Goal: Task Accomplishment & Management: Manage account settings

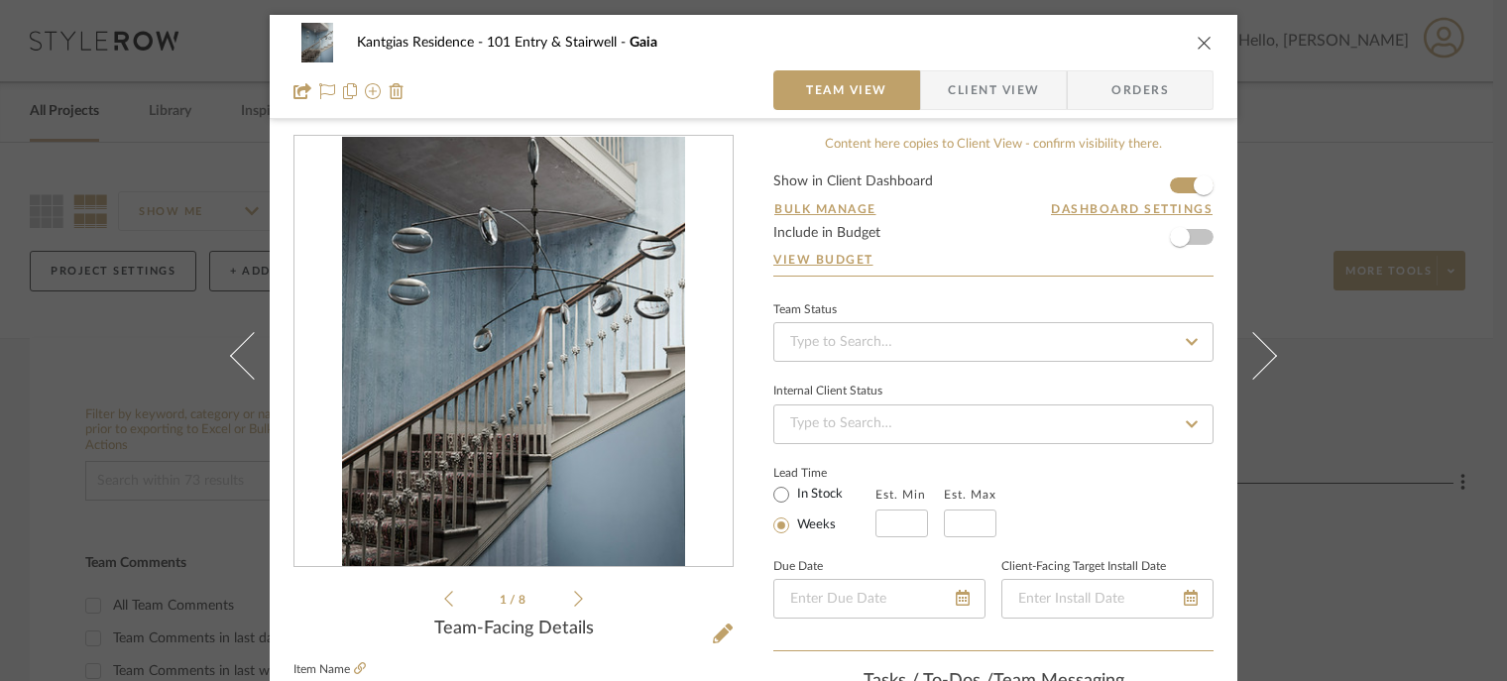
scroll to position [89, 0]
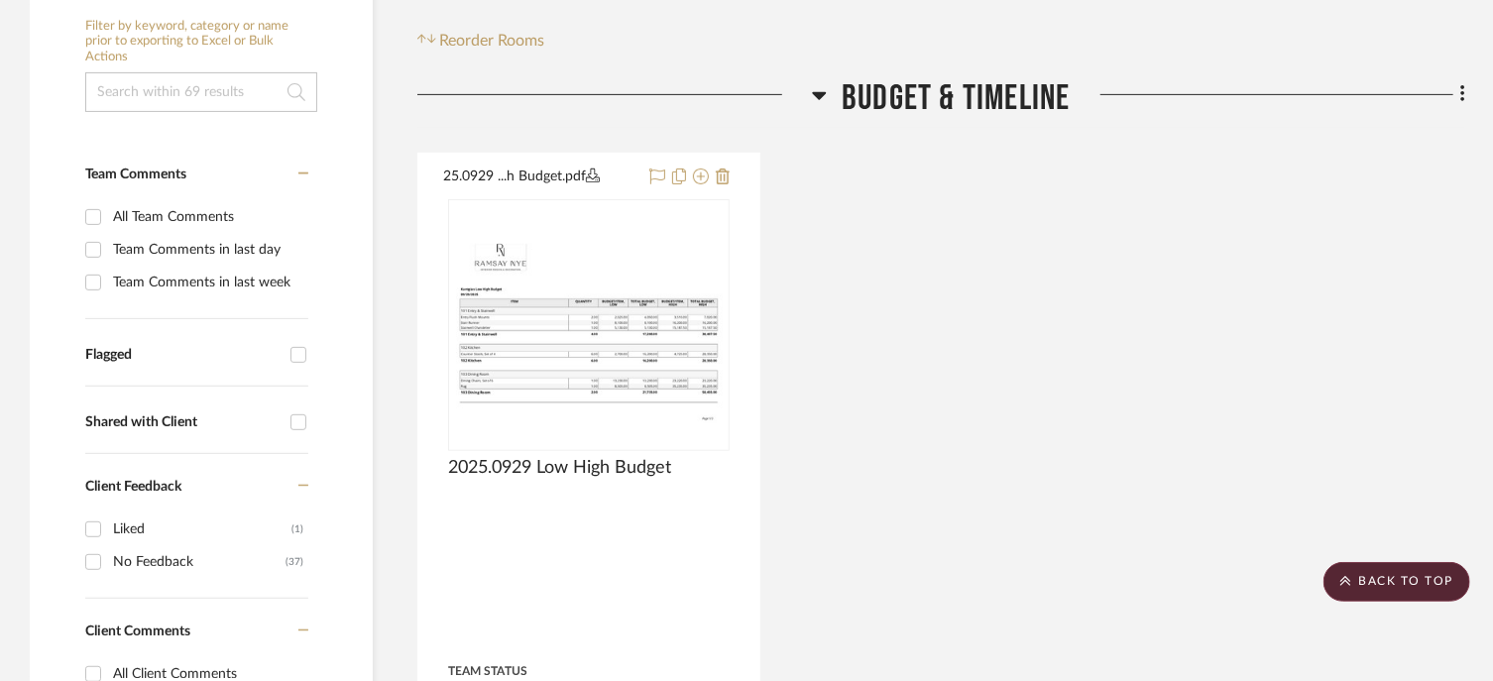
scroll to position [422, 0]
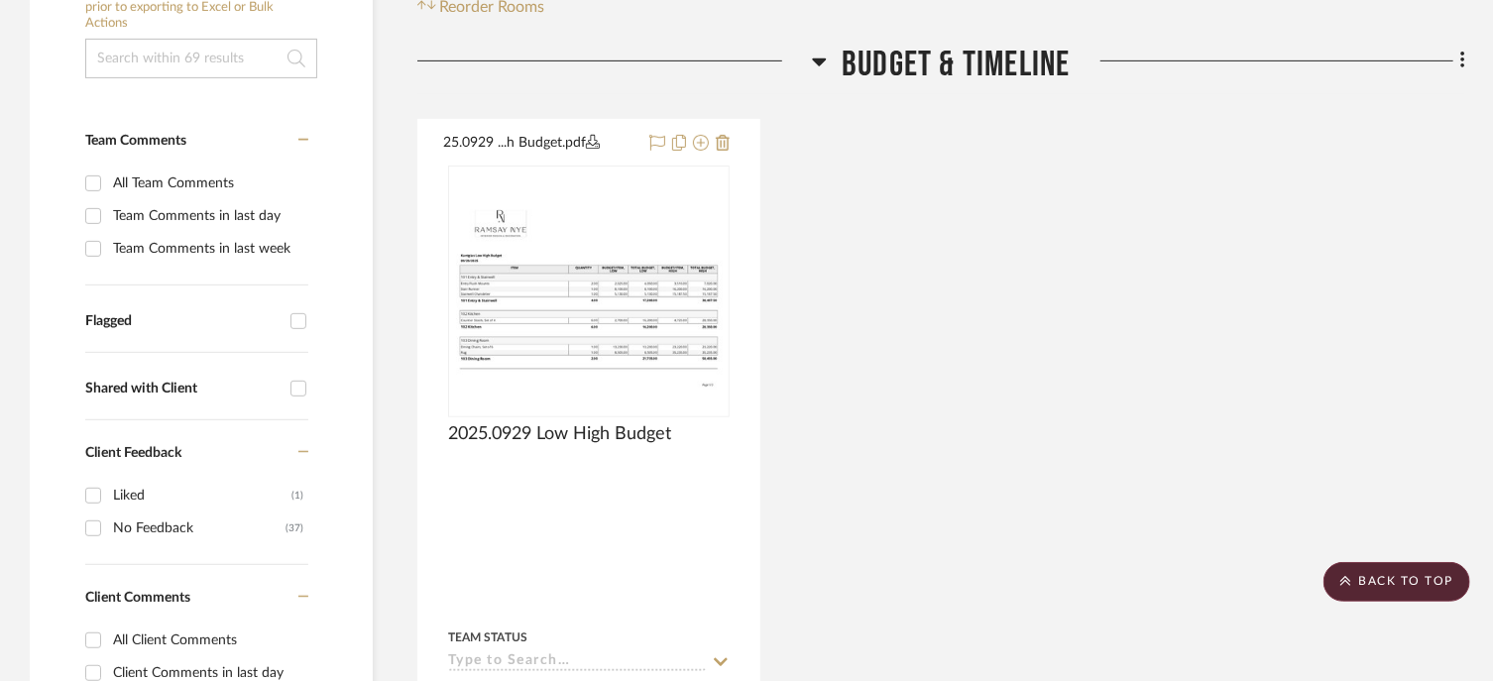
click at [912, 63] on span "Budget & Timeline" at bounding box center [956, 65] width 228 height 43
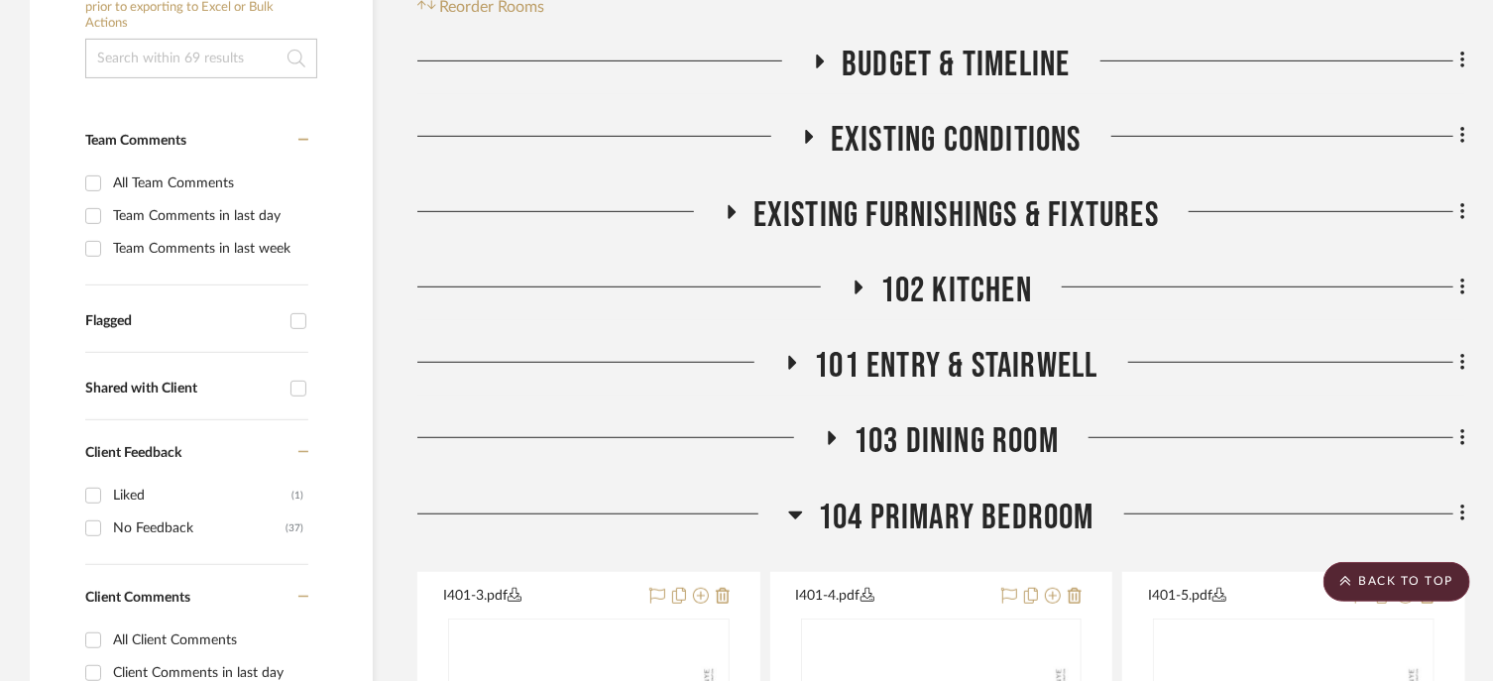
click at [929, 347] on span "101 Entry & Stairwell" at bounding box center [956, 366] width 284 height 43
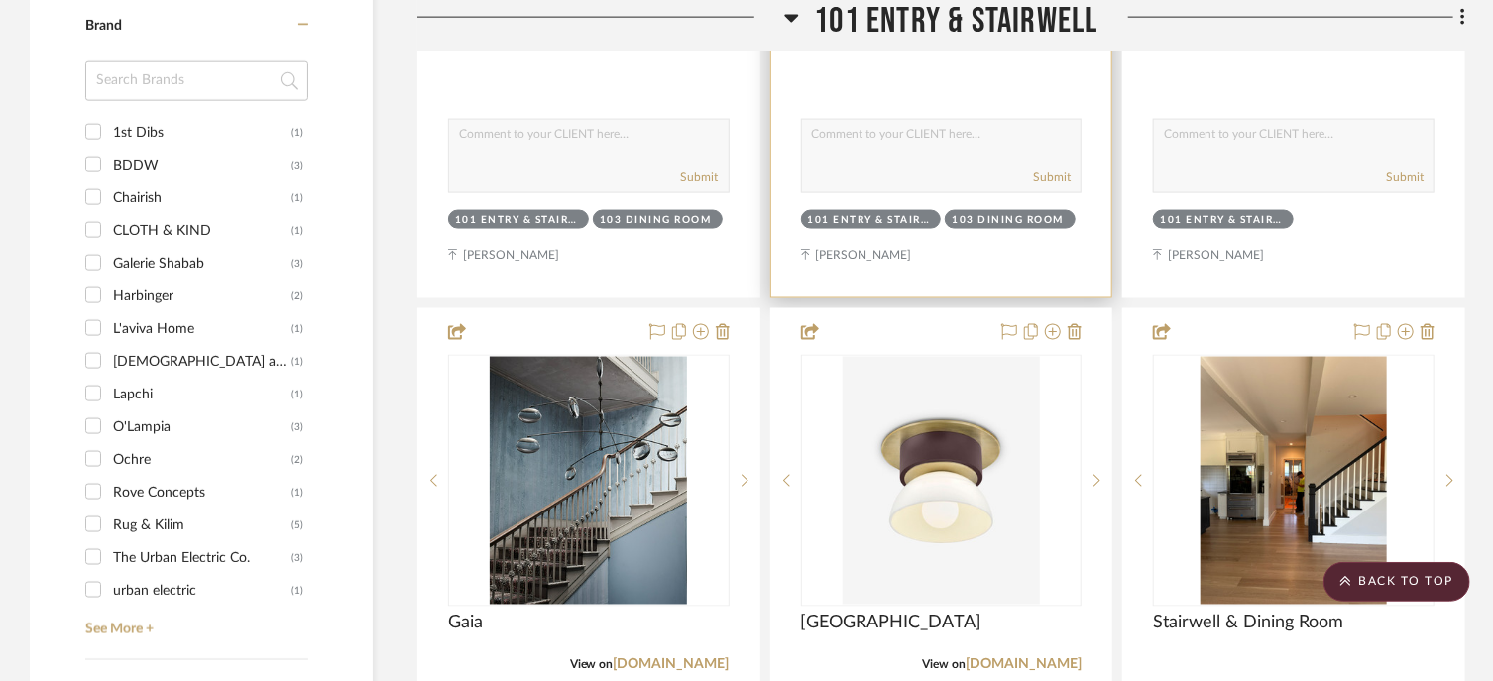
scroll to position [1612, 0]
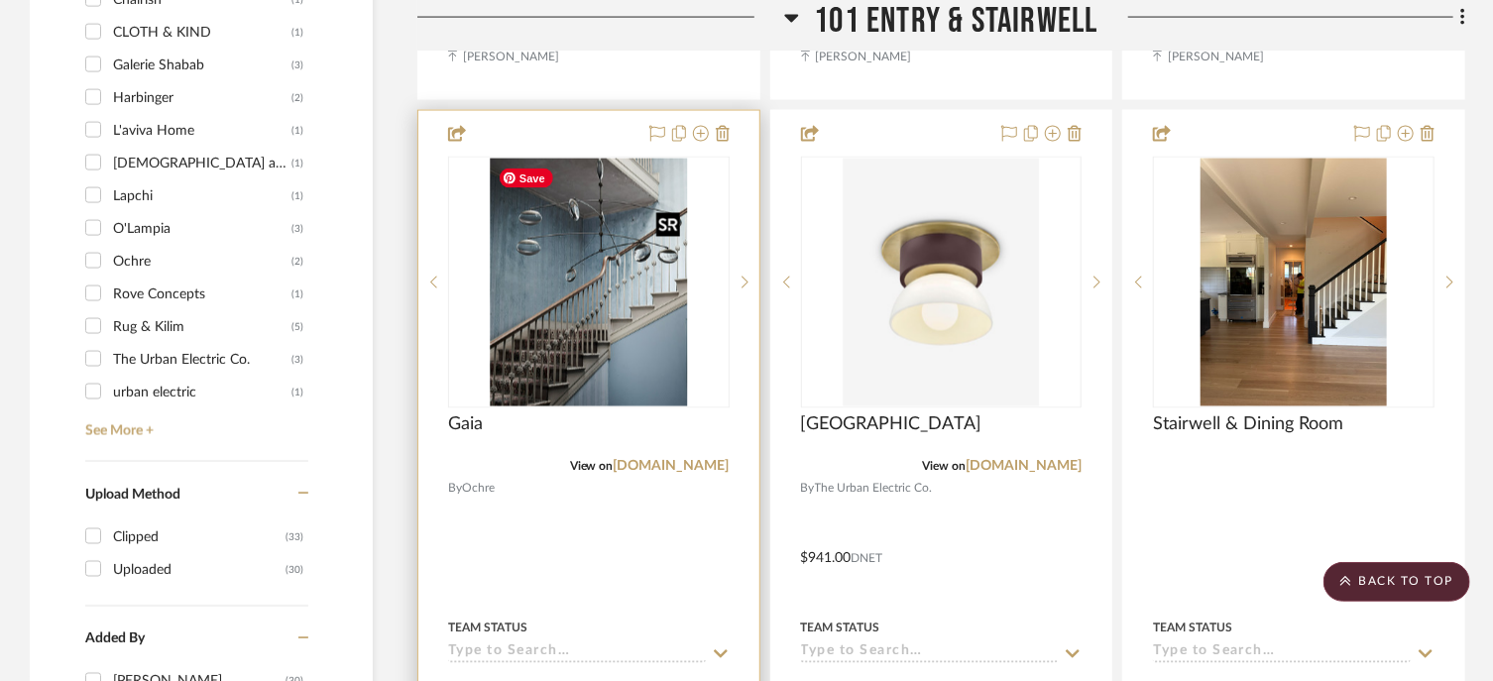
click at [607, 306] on img "0" at bounding box center [588, 283] width 197 height 248
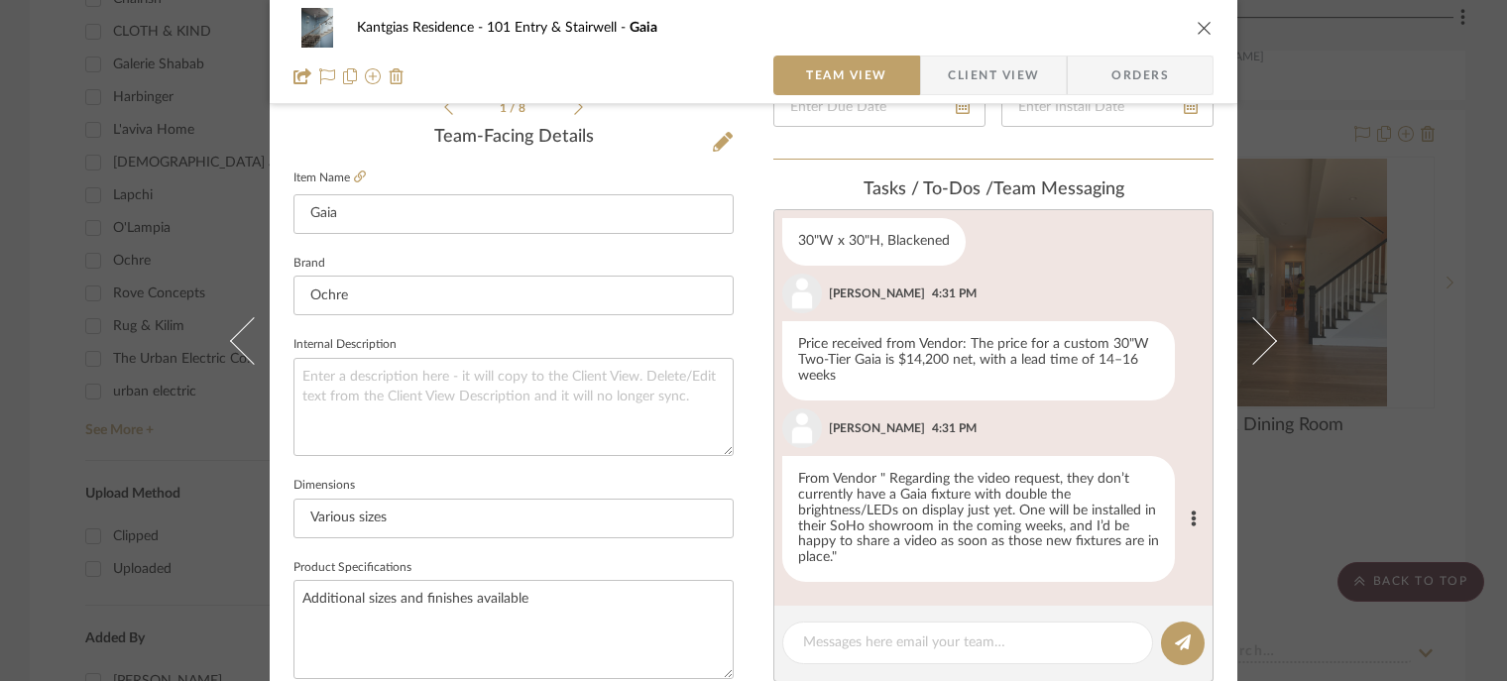
scroll to position [496, 0]
drag, startPoint x: 944, startPoint y: 355, endPoint x: 900, endPoint y: 358, distance: 43.7
click at [900, 358] on div "Price received from Vendor: The price for a custom 30"W Two-Tier Gaia is $14,20…" at bounding box center [978, 356] width 393 height 79
copy div "14,200"
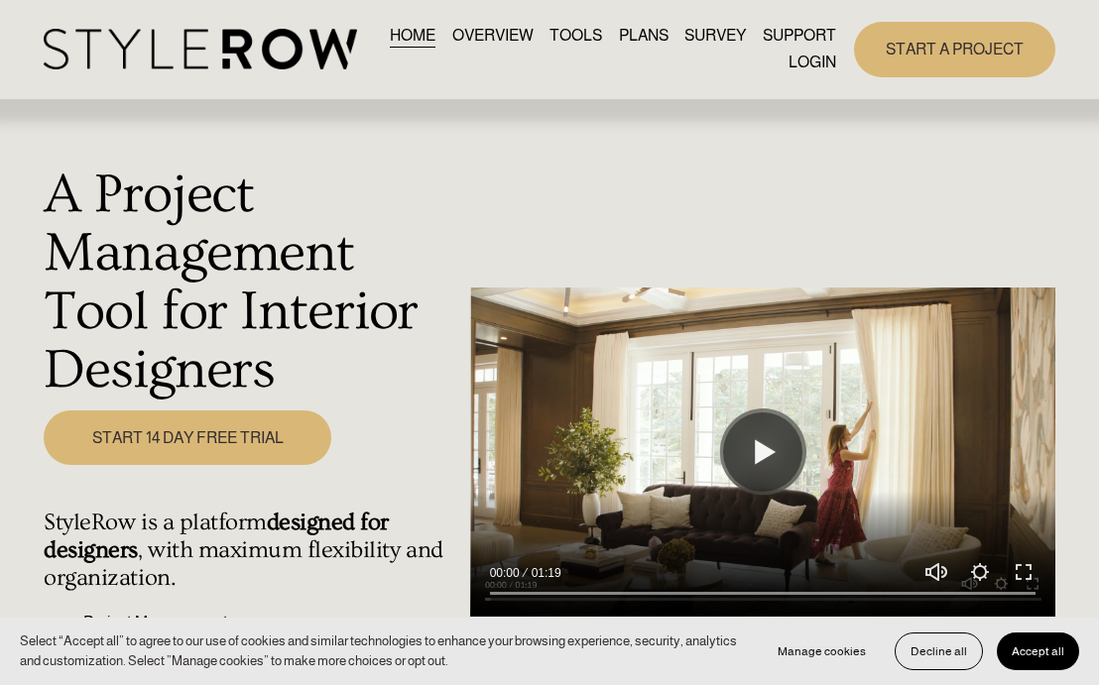
click at [818, 59] on link "LOGIN" at bounding box center [812, 63] width 48 height 27
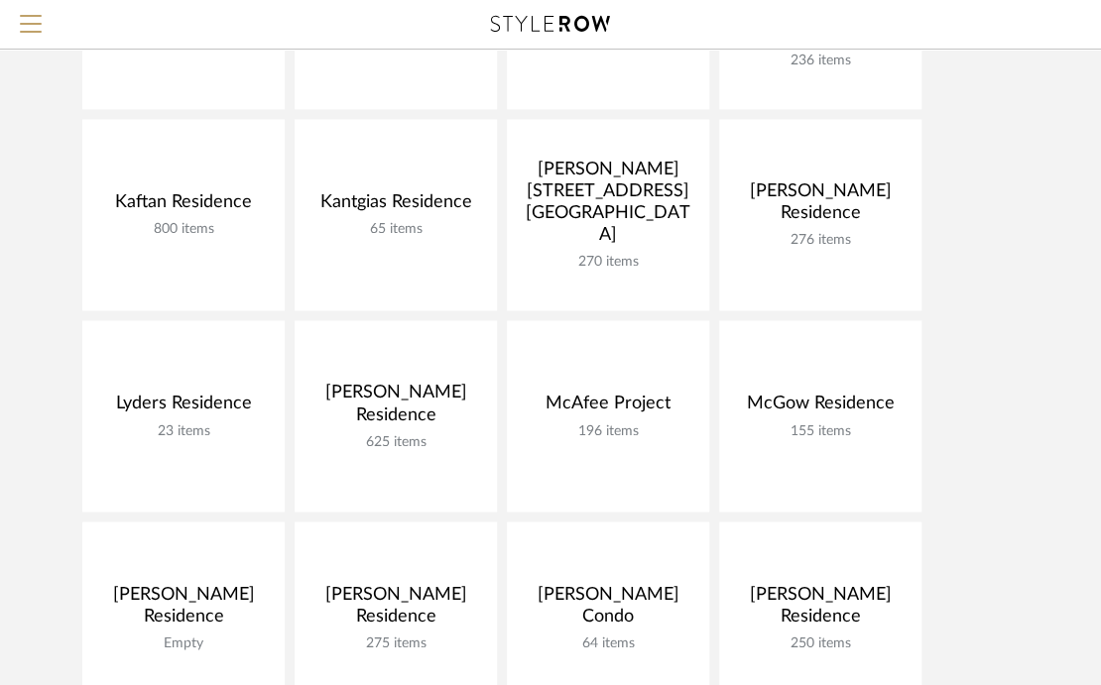
scroll to position [892, 0]
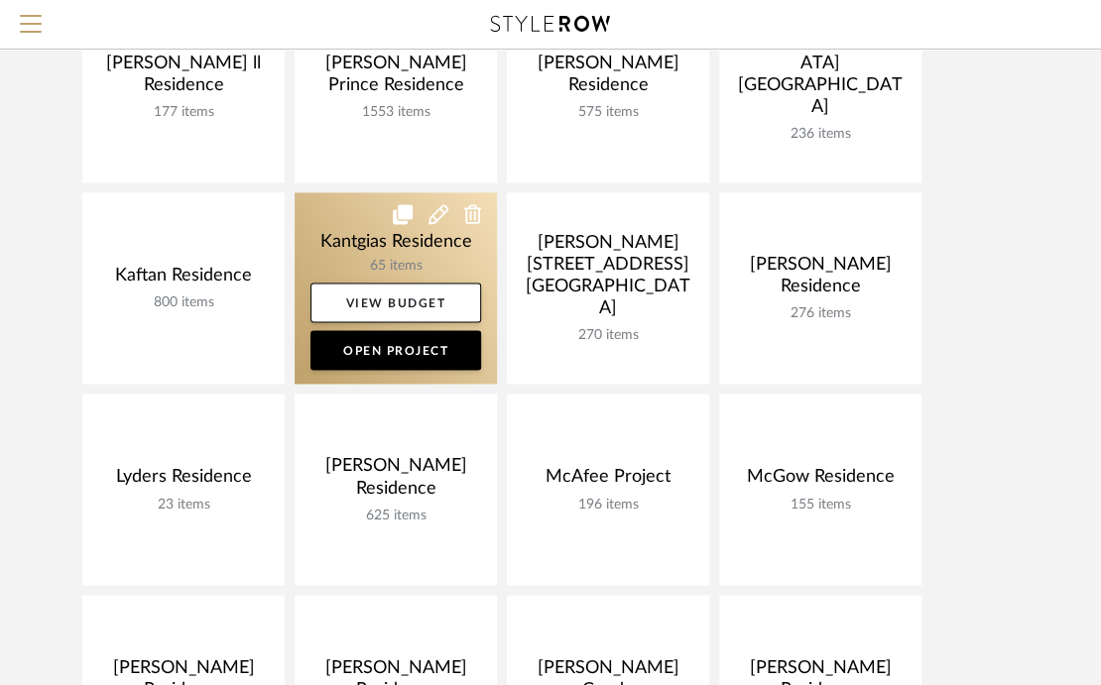
click at [409, 254] on link at bounding box center [396, 287] width 202 height 191
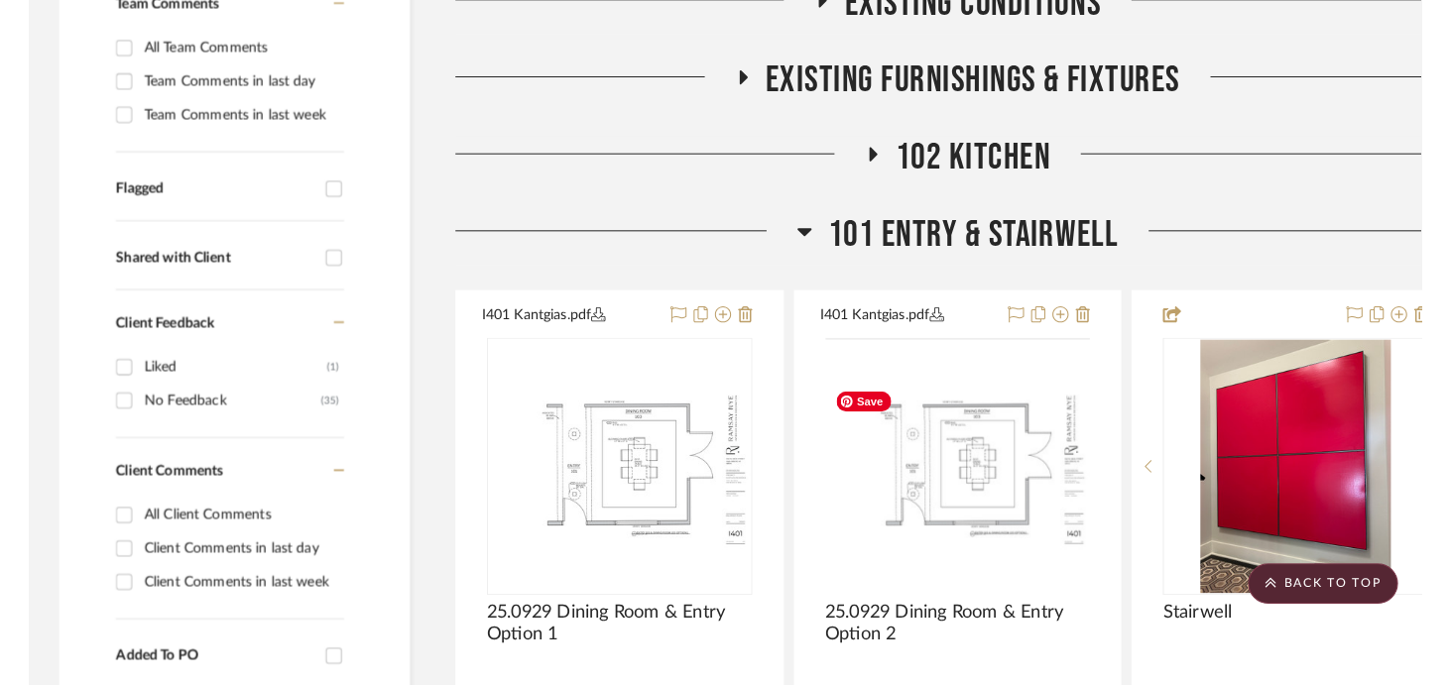
scroll to position [397, 0]
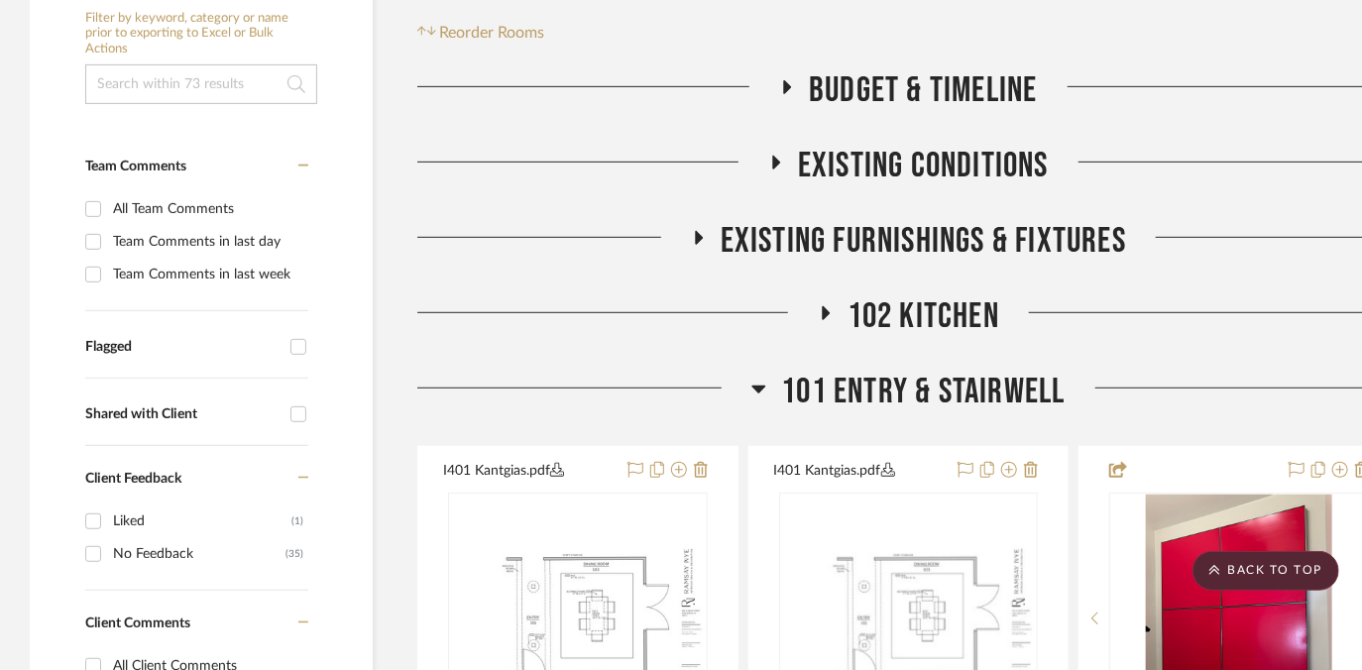
click at [914, 110] on span "Budget & Timeline" at bounding box center [923, 90] width 228 height 43
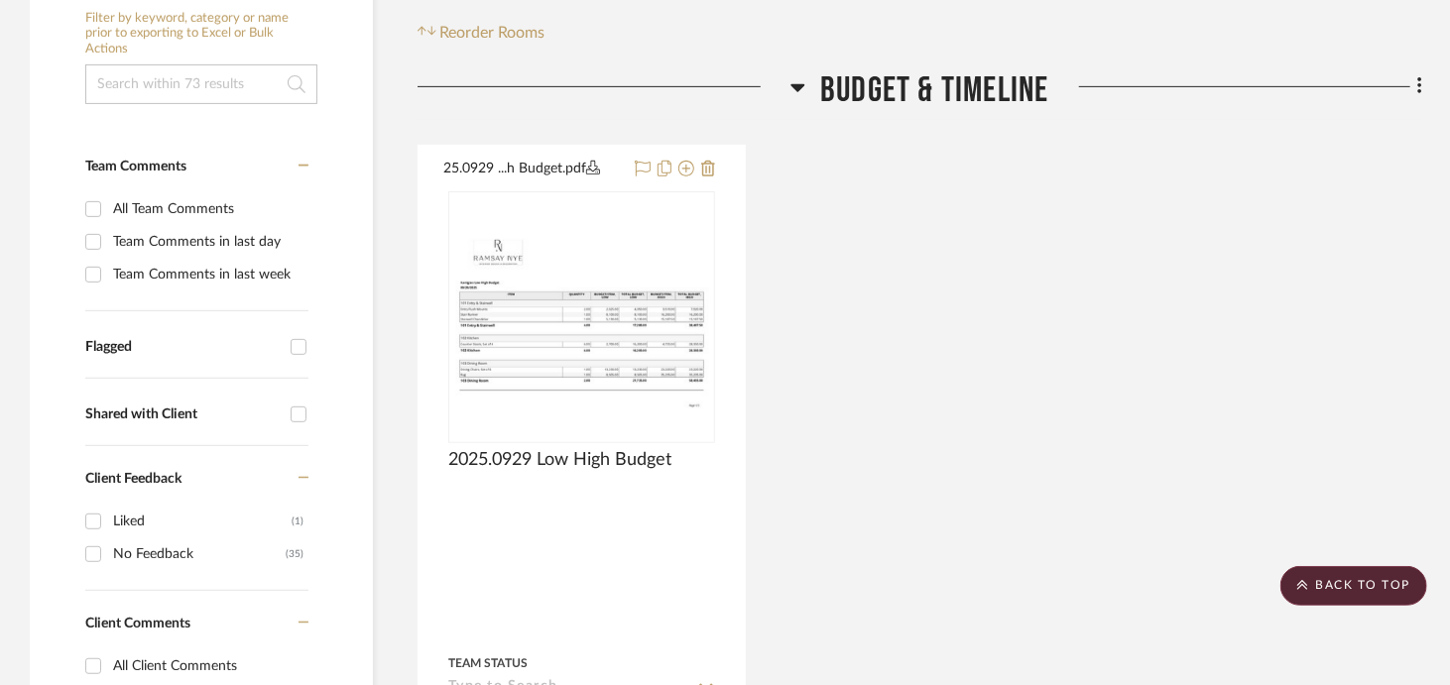
click at [1113, 87] on fa-icon at bounding box center [1416, 88] width 13 height 33
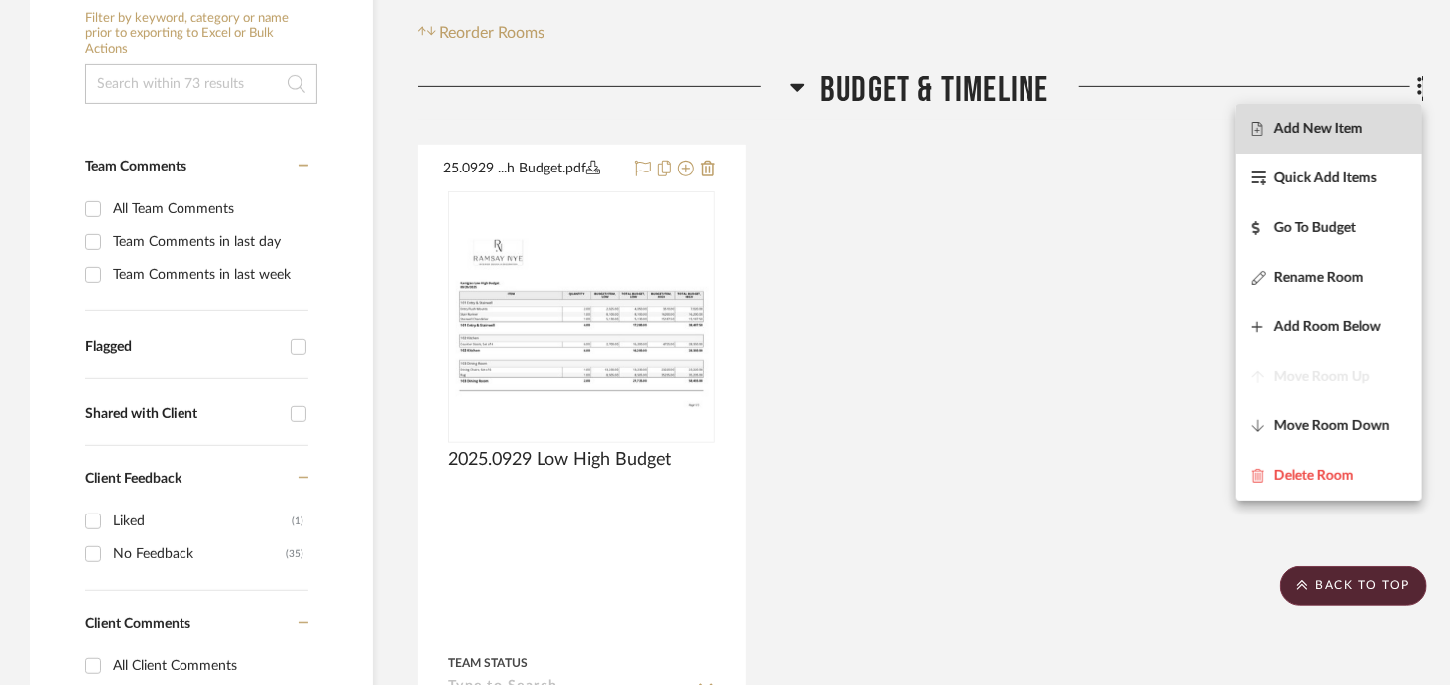
click at [1113, 114] on button "Add New Item" at bounding box center [1329, 129] width 186 height 50
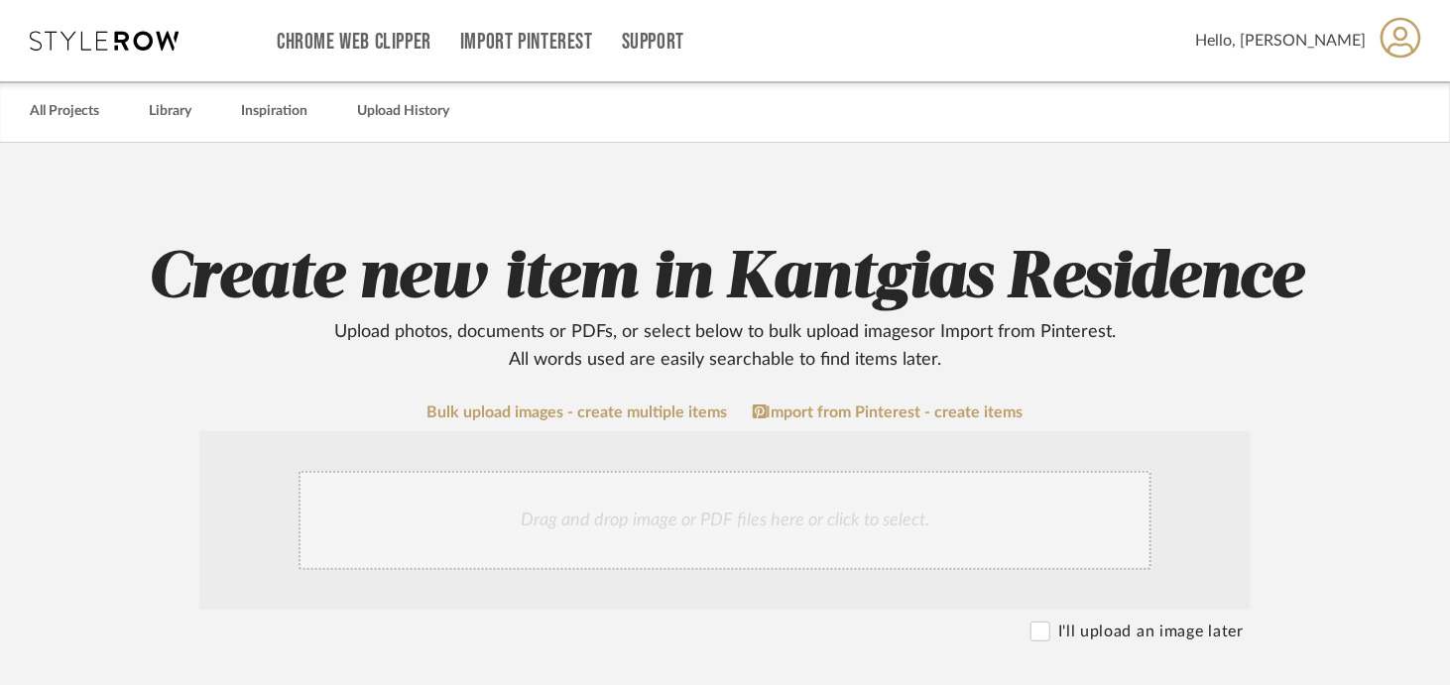
click at [580, 476] on div "Drag and drop image or PDF files here or click to select." at bounding box center [724, 520] width 853 height 99
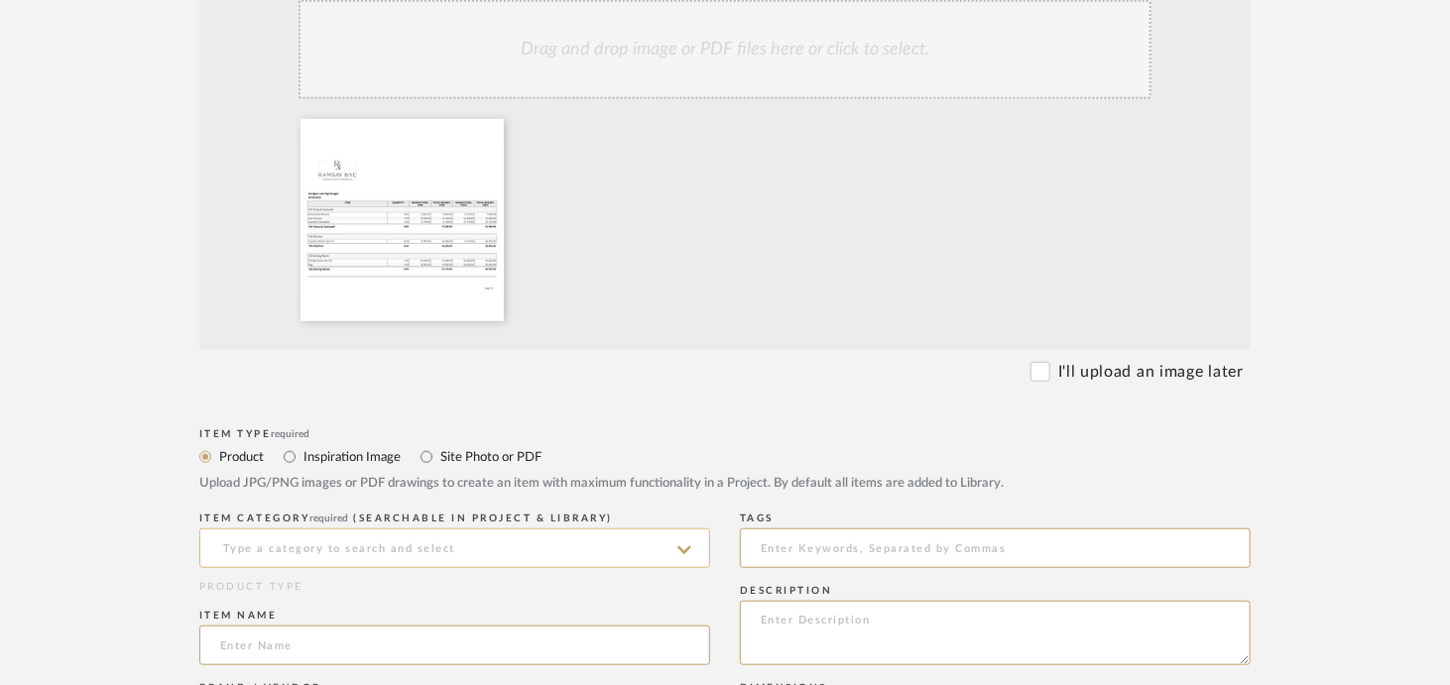
scroll to position [496, 0]
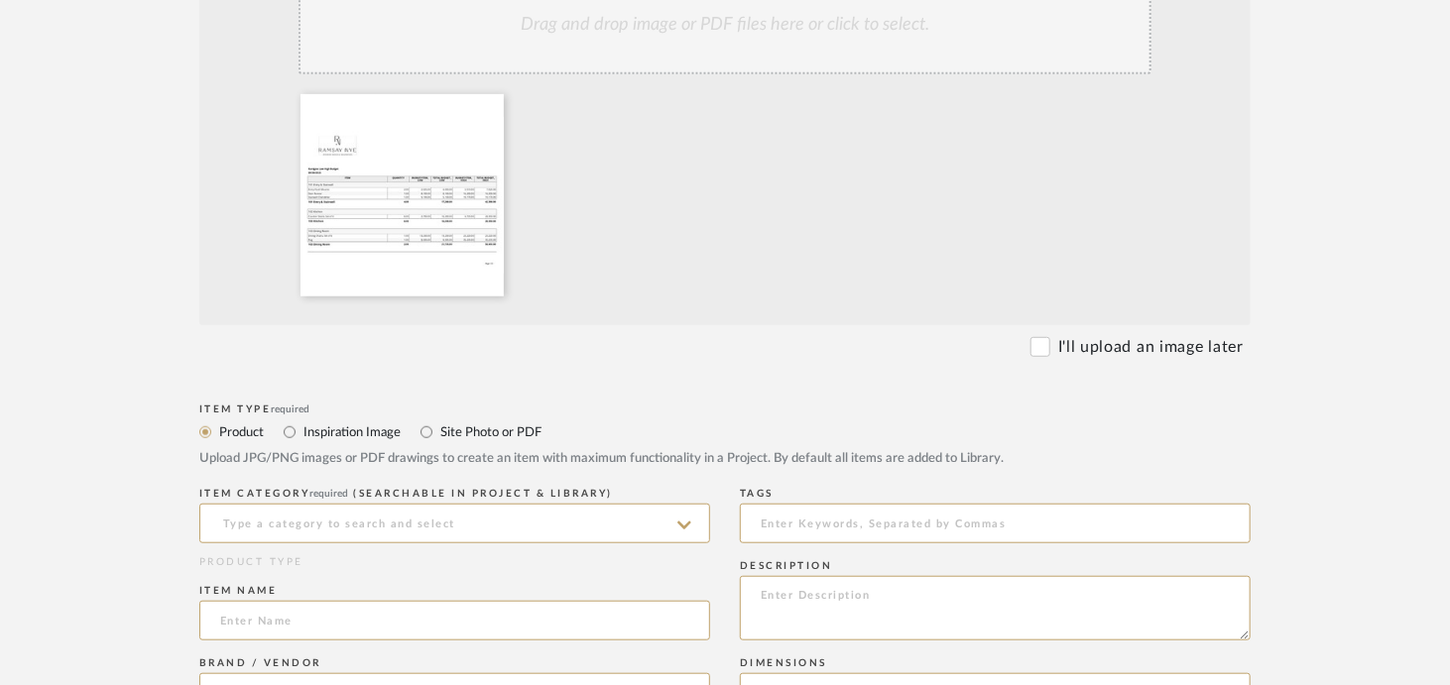
click at [337, 439] on label "Inspiration Image" at bounding box center [350, 432] width 99 height 22
click at [301, 439] on input "Inspiration Image" at bounding box center [290, 432] width 24 height 24
radio input "true"
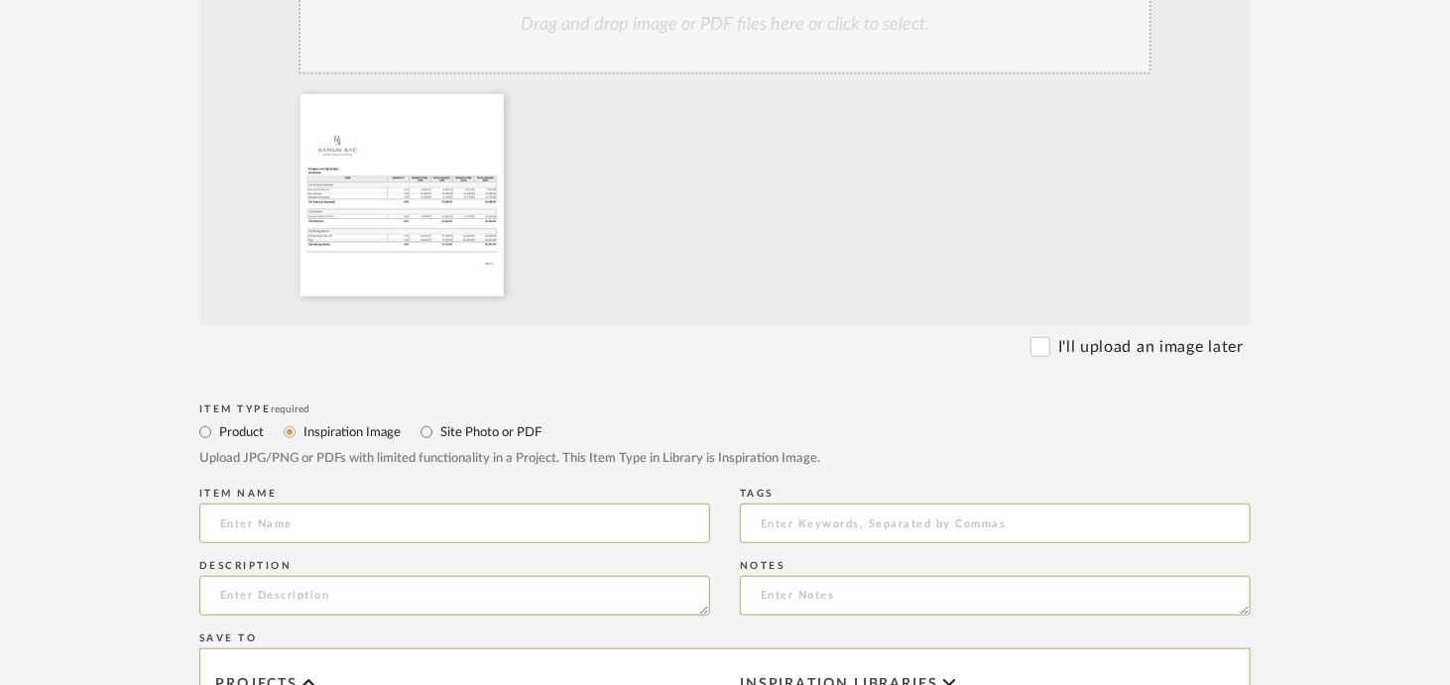
click at [488, 427] on label "Site Photo or PDF" at bounding box center [489, 432] width 103 height 22
click at [438, 427] on input "Site Photo or PDF" at bounding box center [426, 432] width 24 height 24
radio input "true"
click at [363, 526] on input at bounding box center [454, 524] width 511 height 40
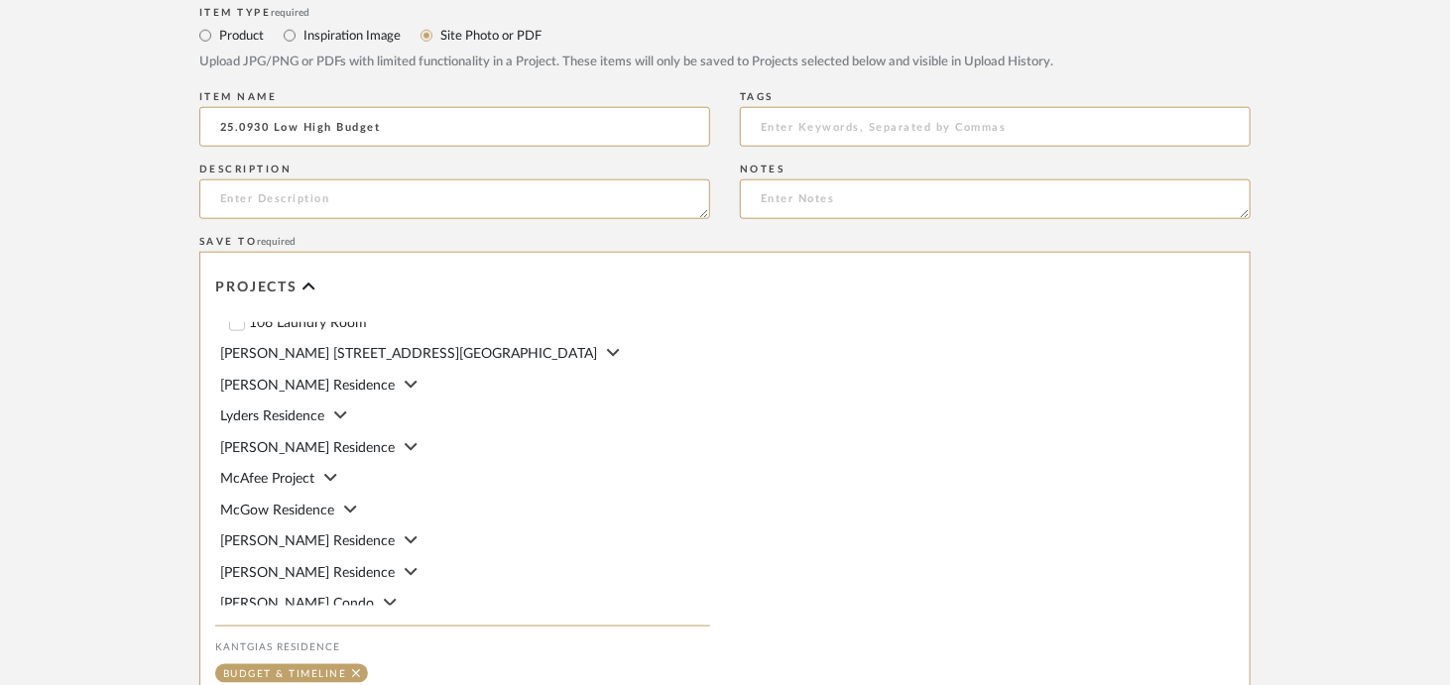
scroll to position [1091, 0]
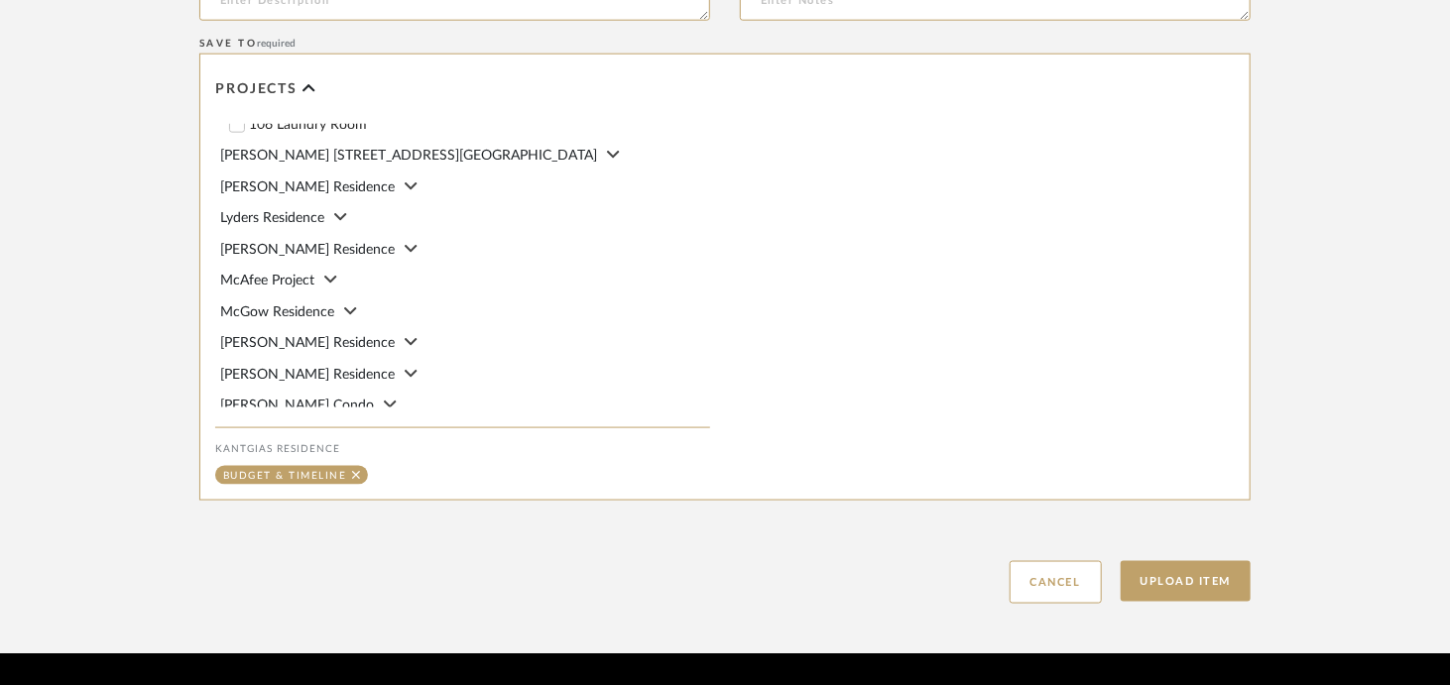
type input "25.0930 Low High Budget"
click at [1113, 556] on div "Upload Item Cancel" at bounding box center [724, 558] width 1051 height 91
click at [1113, 582] on button "Upload Item" at bounding box center [1186, 581] width 131 height 41
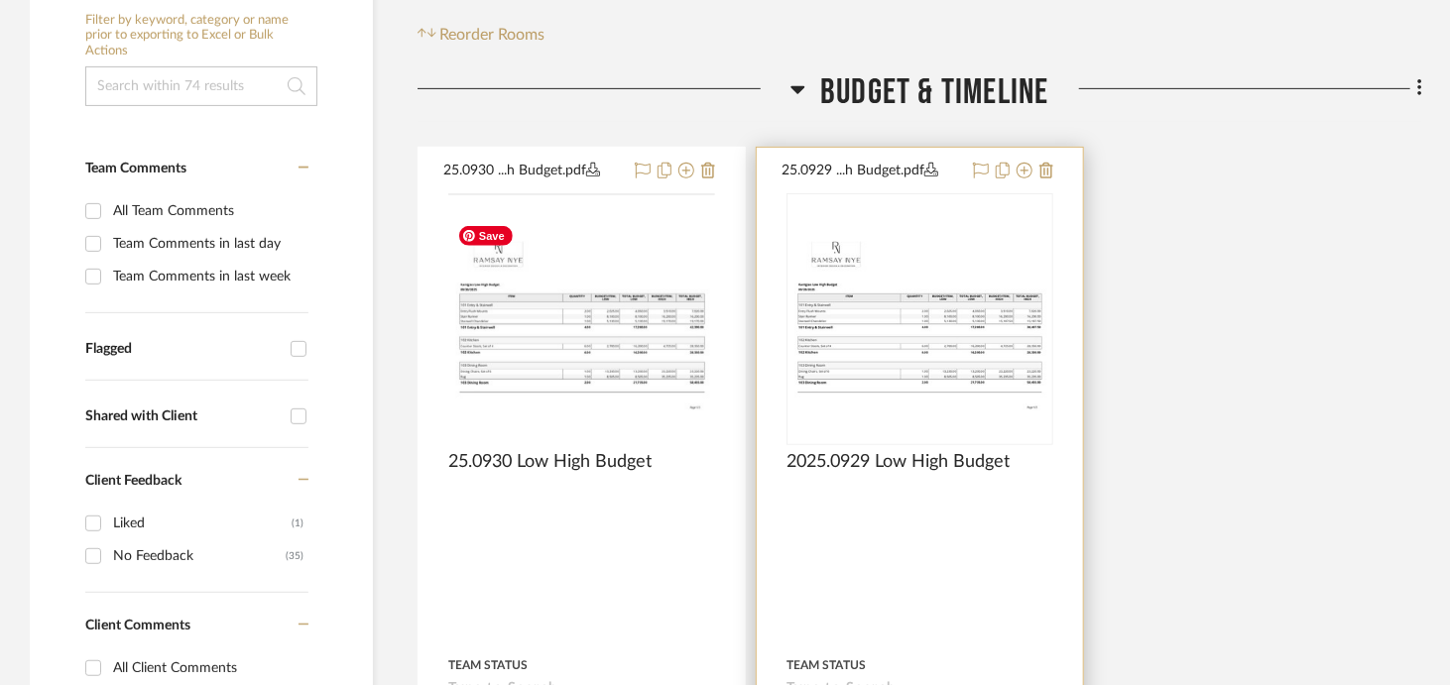
scroll to position [465, 0]
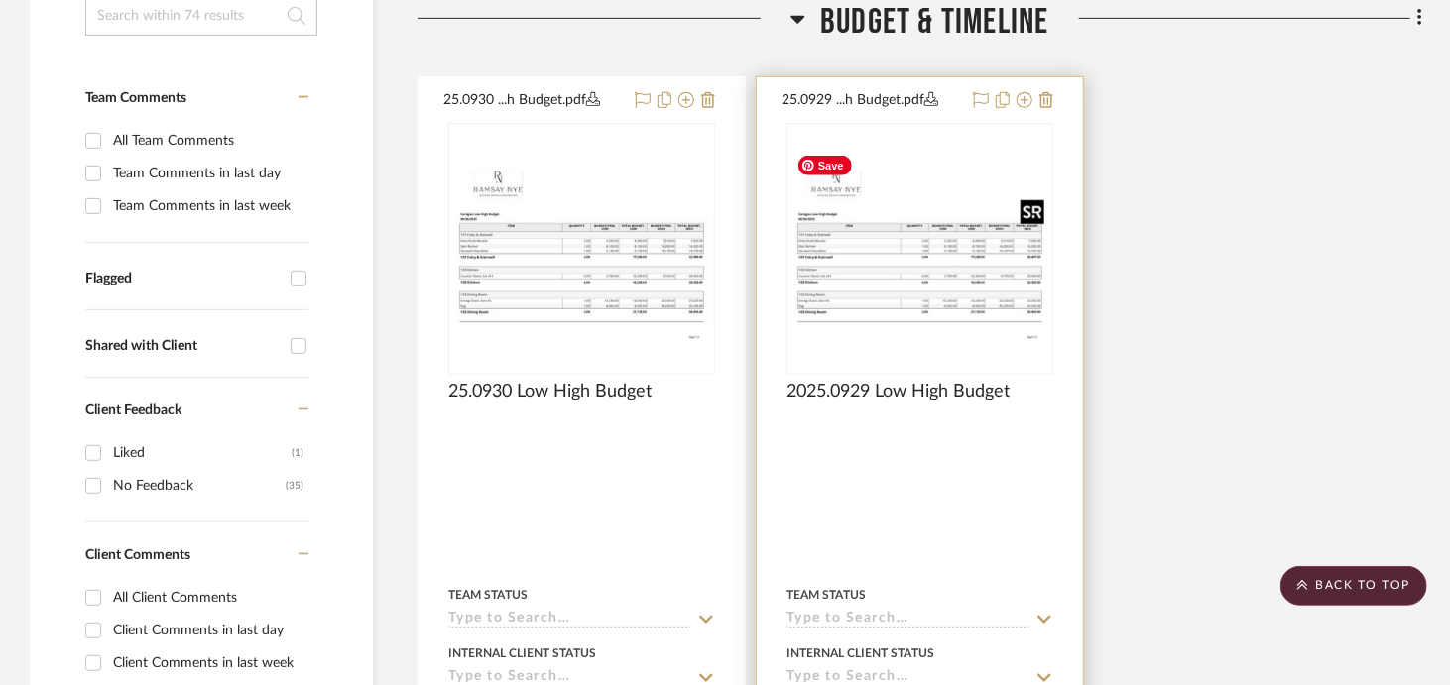
click at [0, 0] on img at bounding box center [0, 0] width 0 height 0
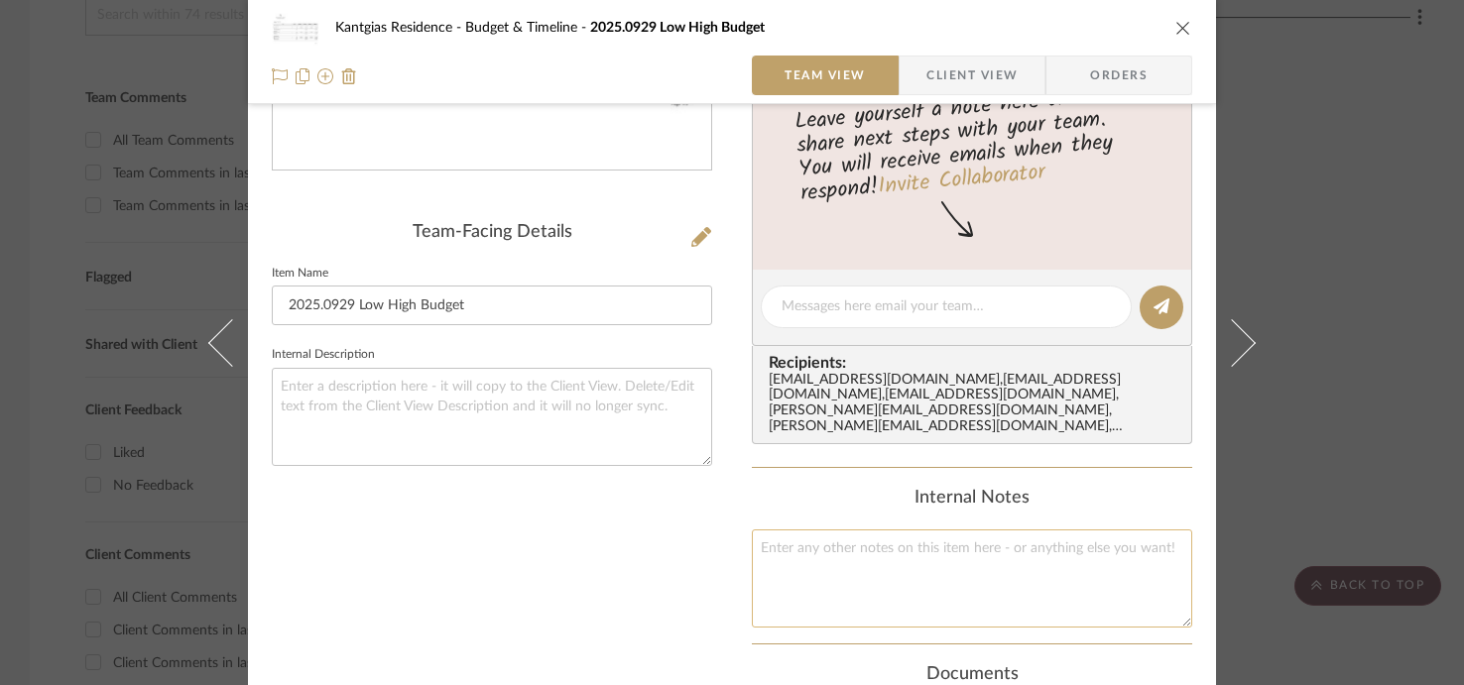
scroll to position [757, 0]
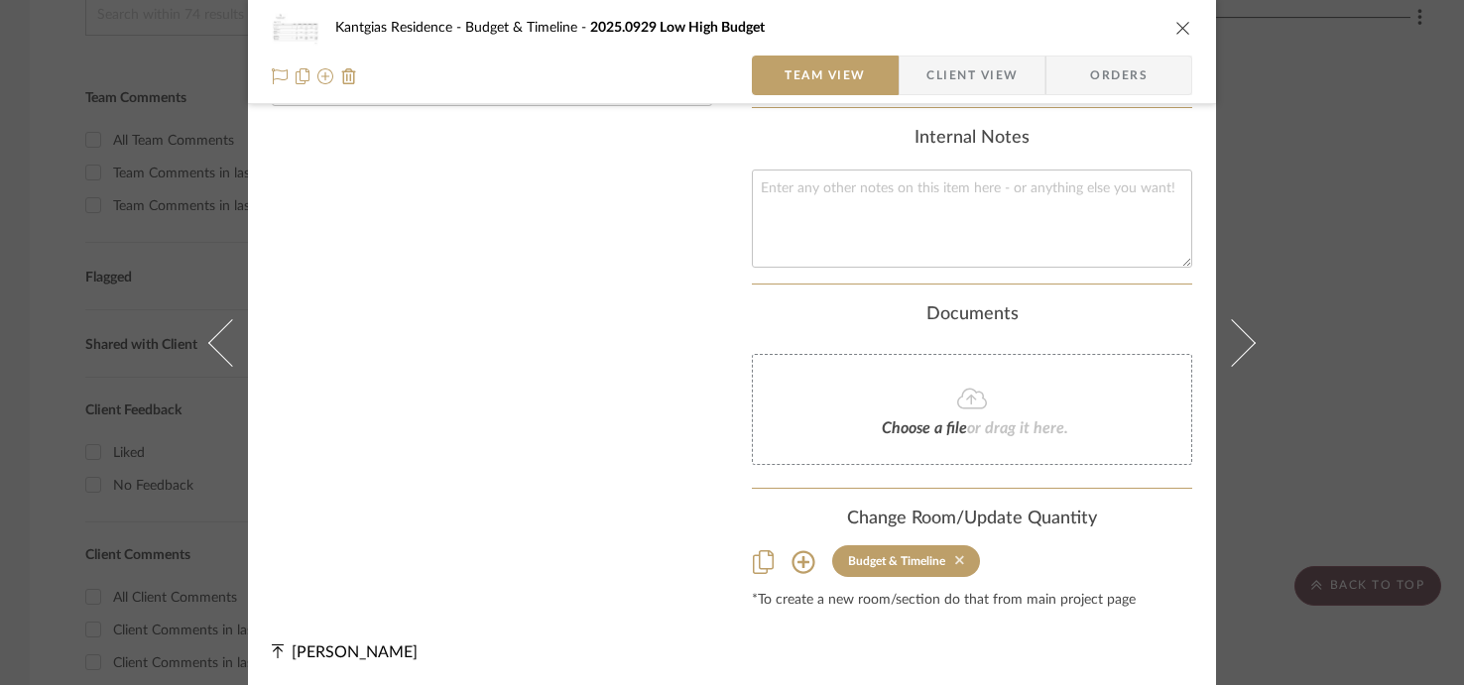
click at [955, 555] on icon at bounding box center [959, 560] width 9 height 14
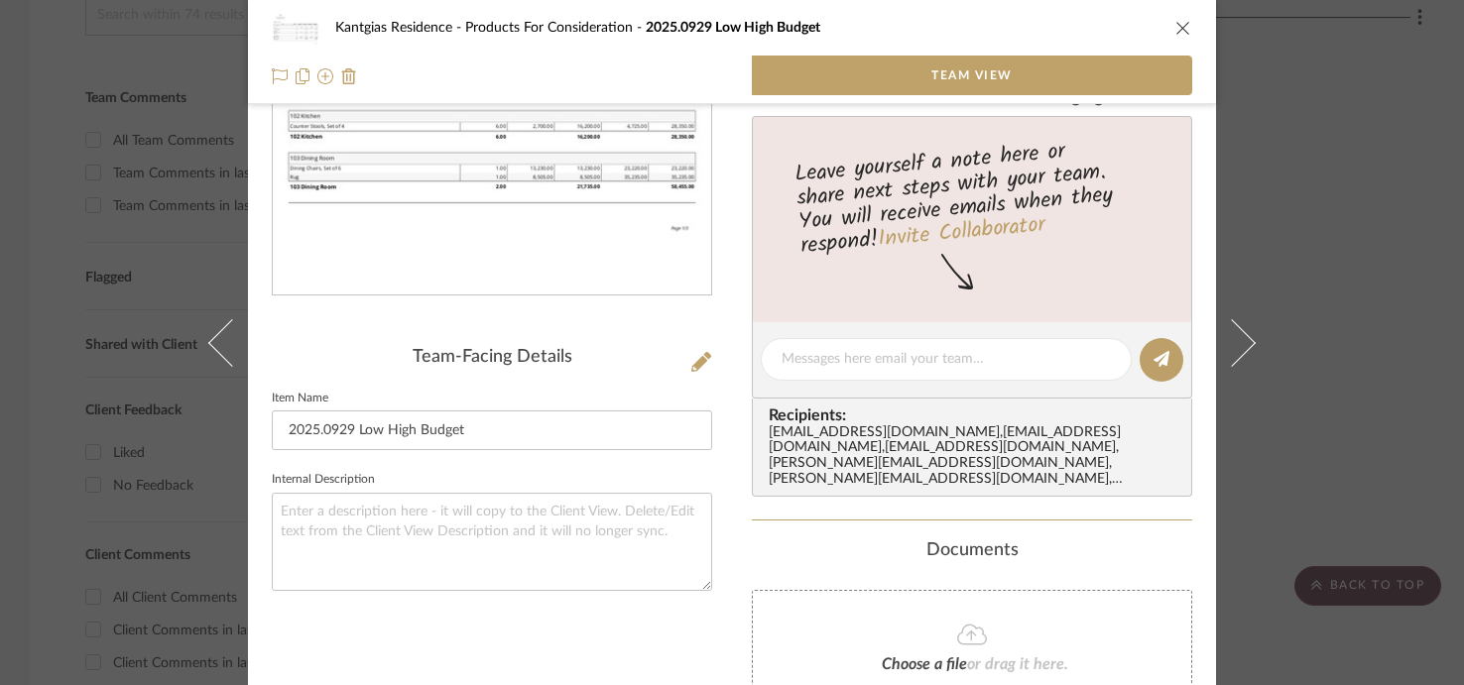
scroll to position [508, 0]
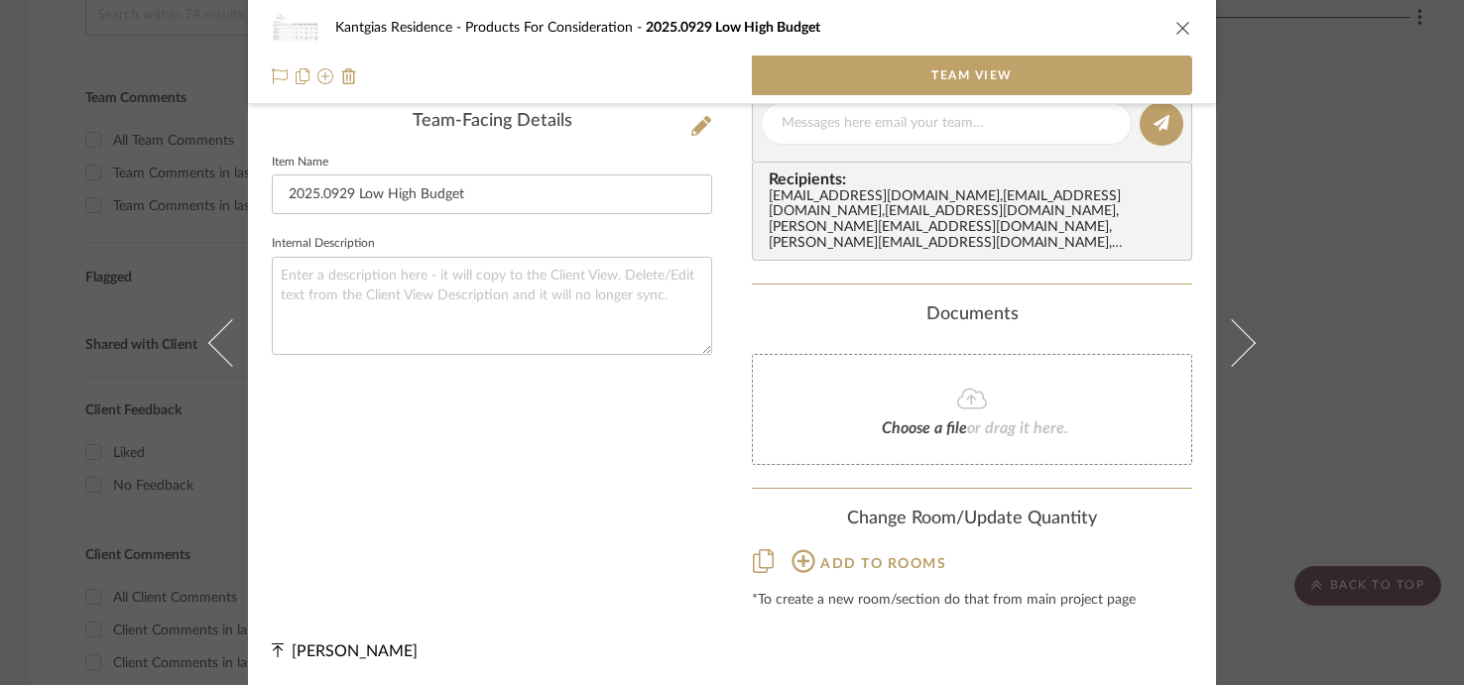
click at [1113, 38] on div "Kantgias Residence Products For Consideration 2025.0929 Low High Budget" at bounding box center [732, 28] width 920 height 40
click at [1113, 31] on icon "close" at bounding box center [1183, 28] width 16 height 16
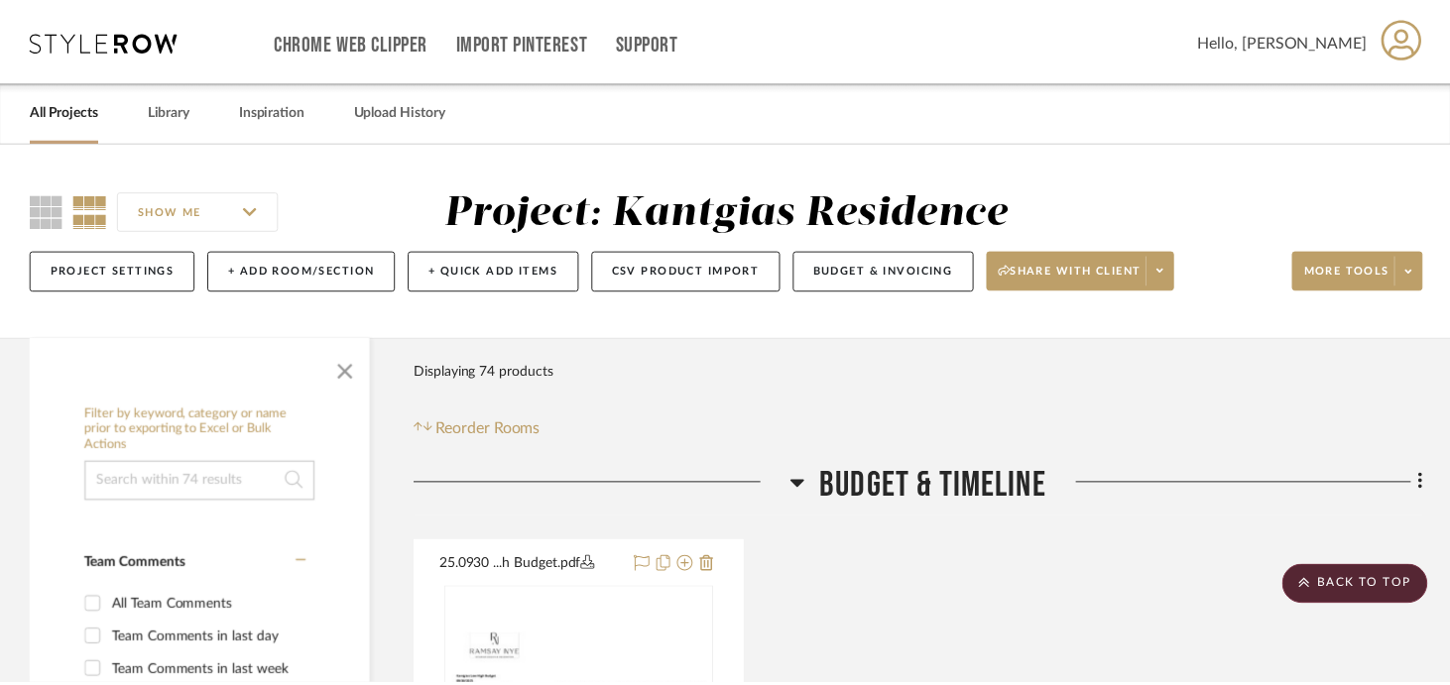
scroll to position [465, 0]
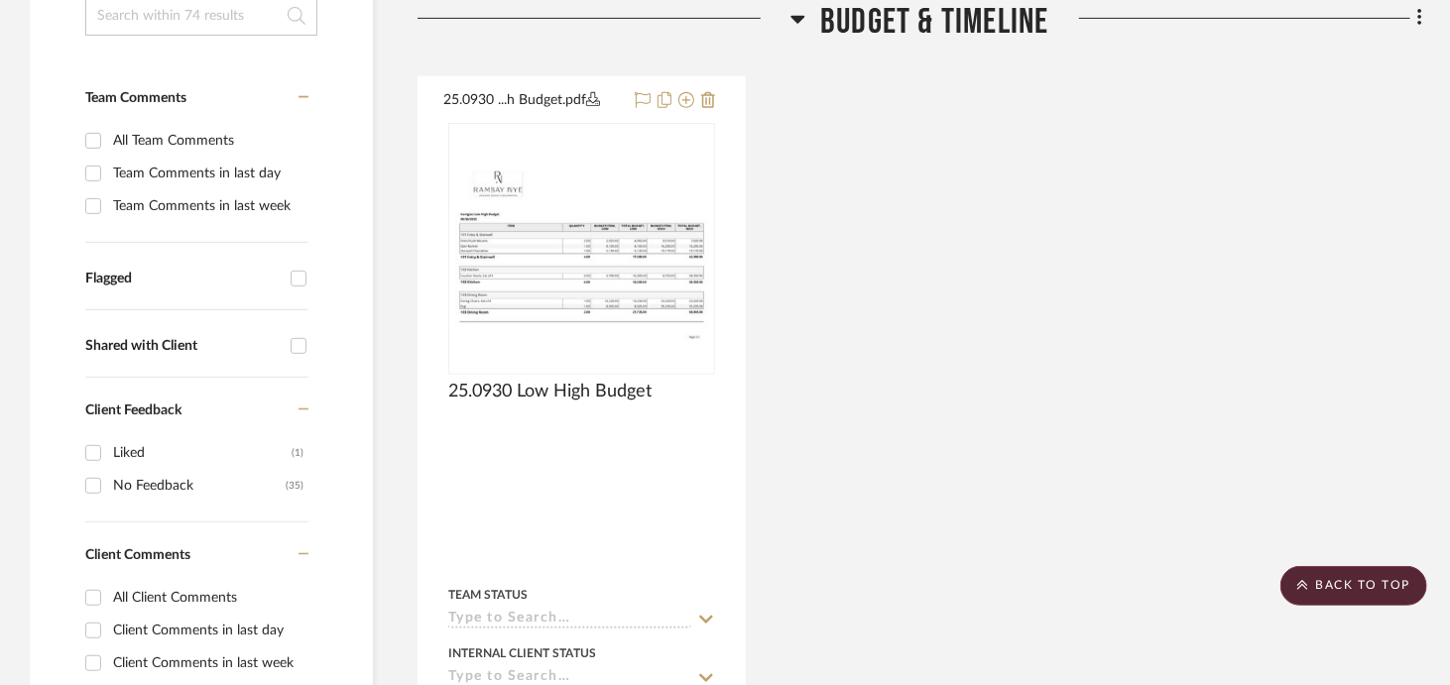
click at [885, 23] on span "Budget & Timeline" at bounding box center [934, 22] width 228 height 43
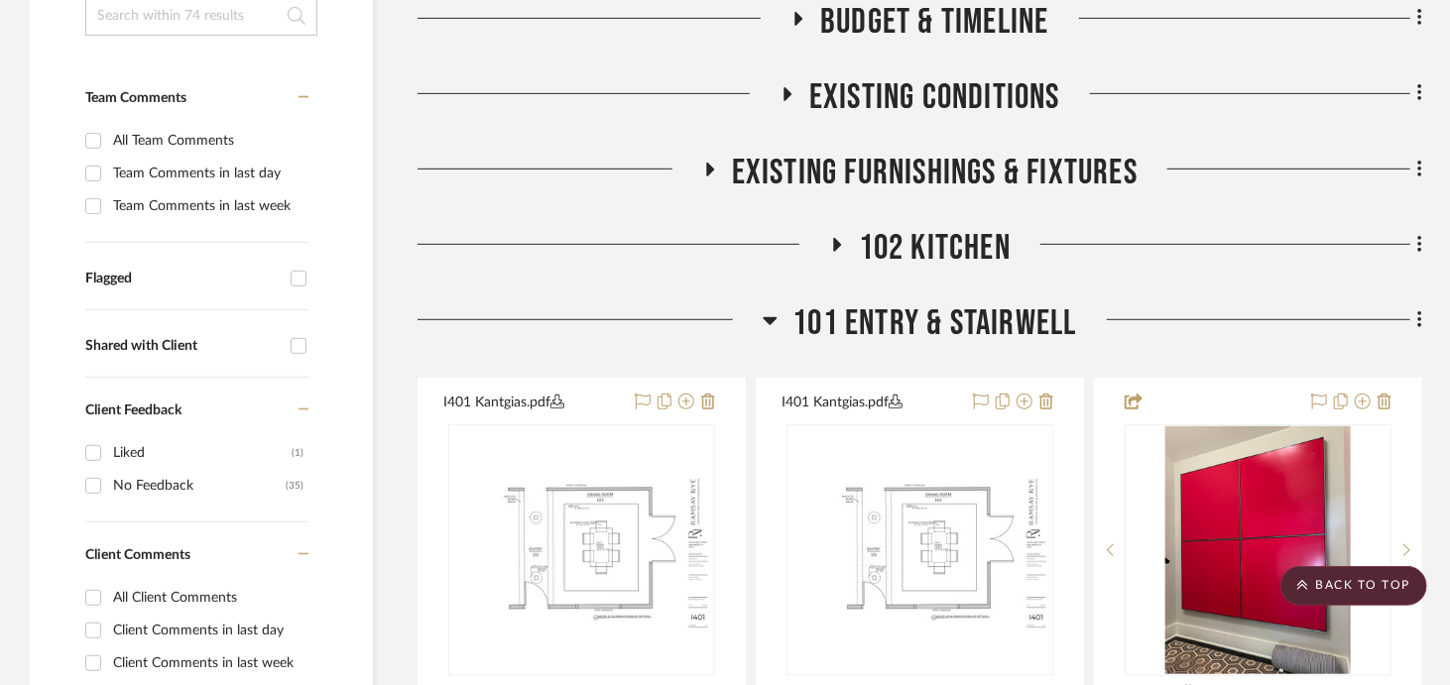
click at [940, 305] on span "101 Entry & Stairwell" at bounding box center [934, 323] width 284 height 43
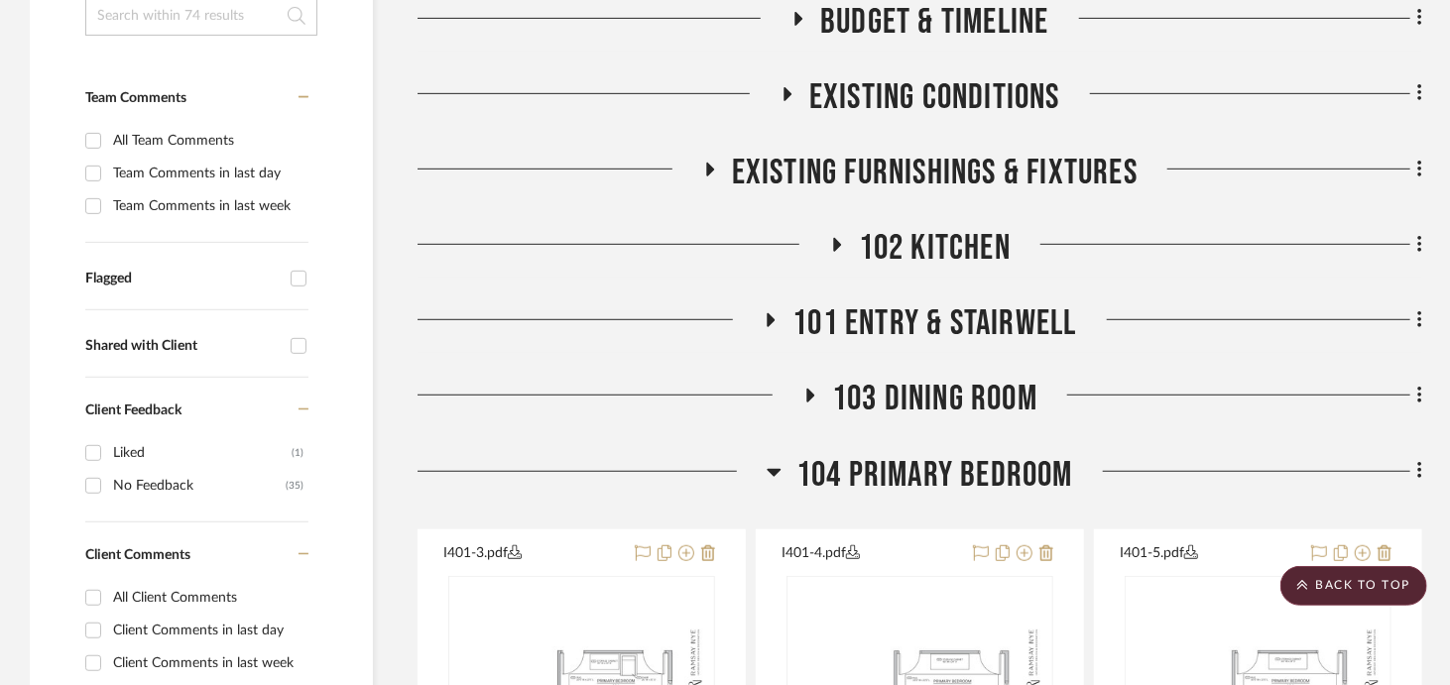
click at [924, 396] on span "103 Dining Room" at bounding box center [934, 399] width 205 height 43
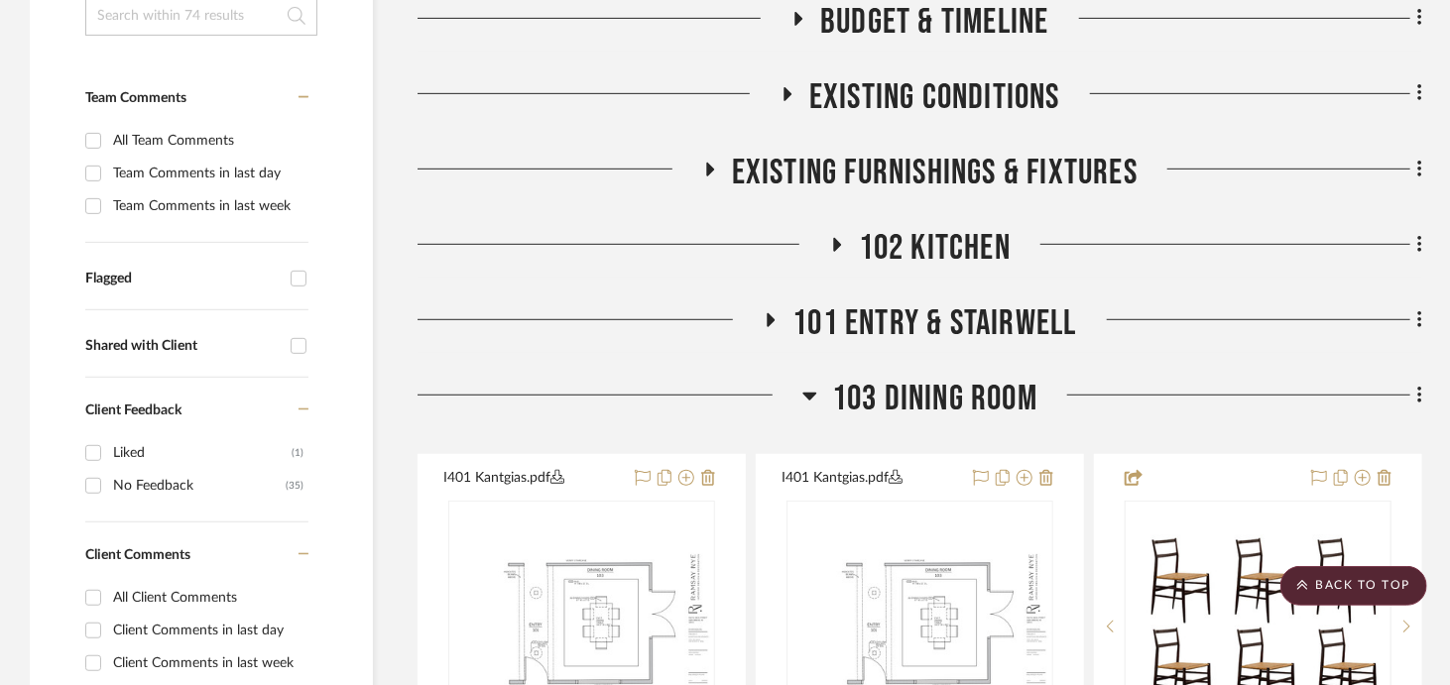
click at [924, 396] on span "103 Dining Room" at bounding box center [934, 399] width 205 height 43
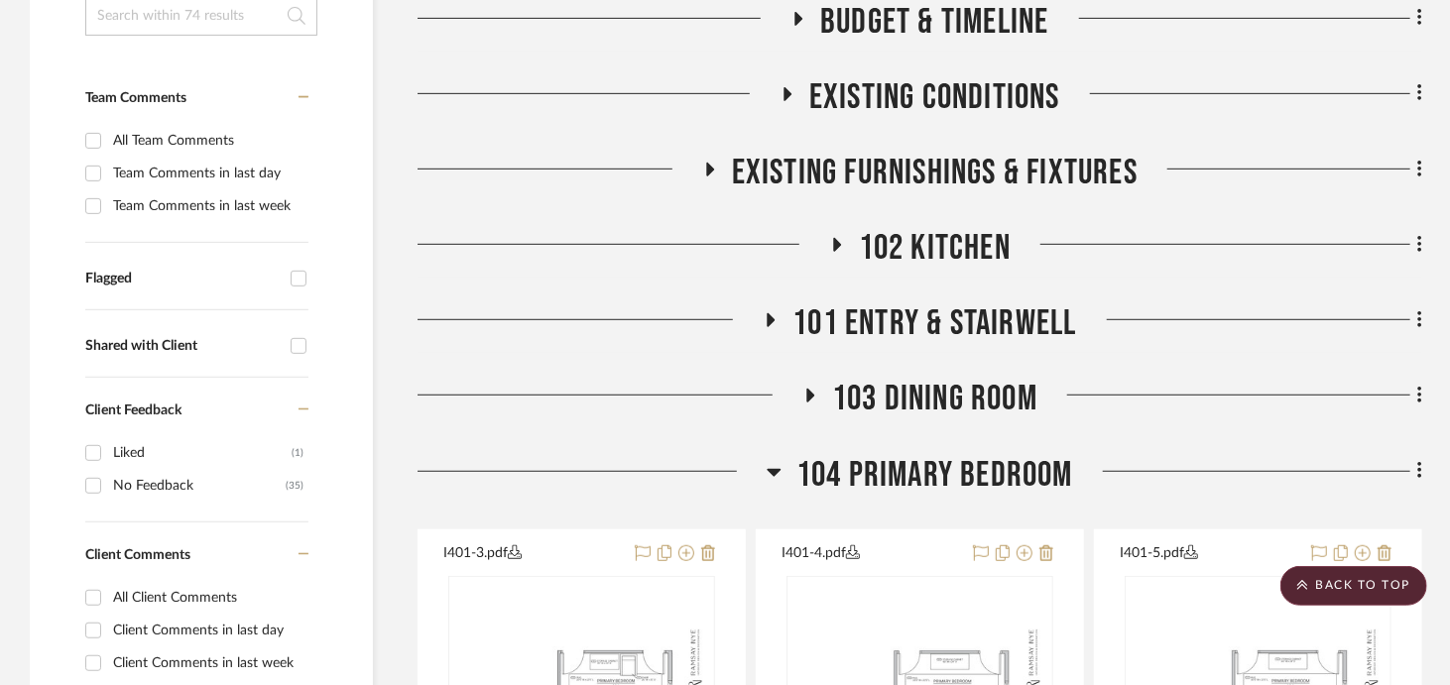
click at [910, 489] on span "104 Primary Bedroom" at bounding box center [934, 475] width 277 height 43
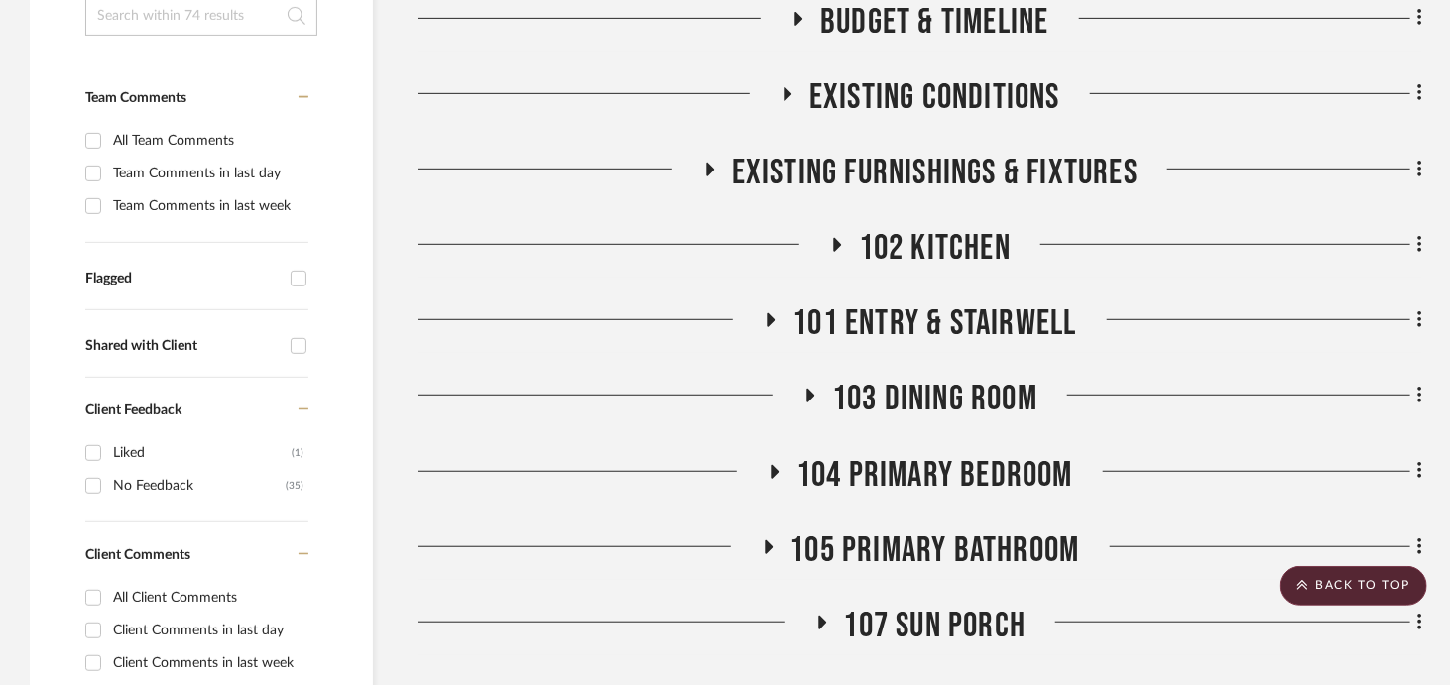
click at [913, 466] on span "104 Primary Bedroom" at bounding box center [934, 475] width 277 height 43
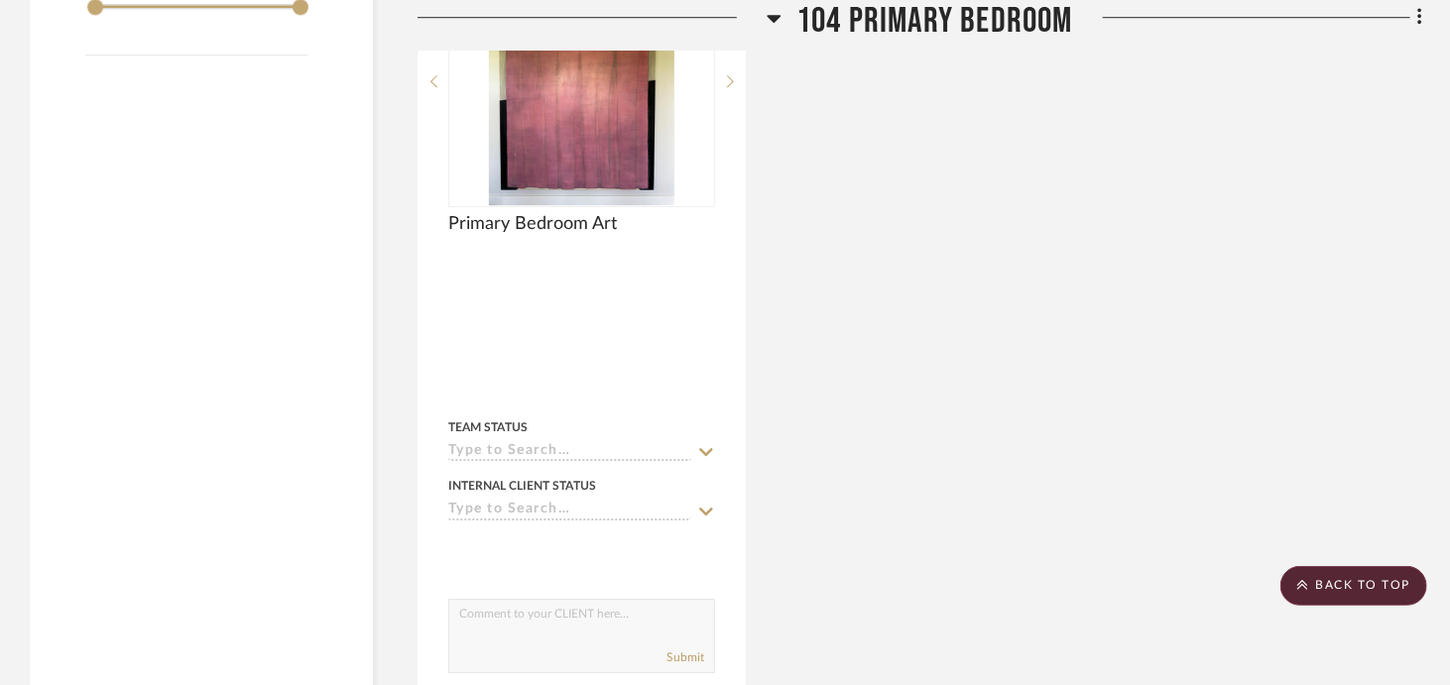
scroll to position [3142, 0]
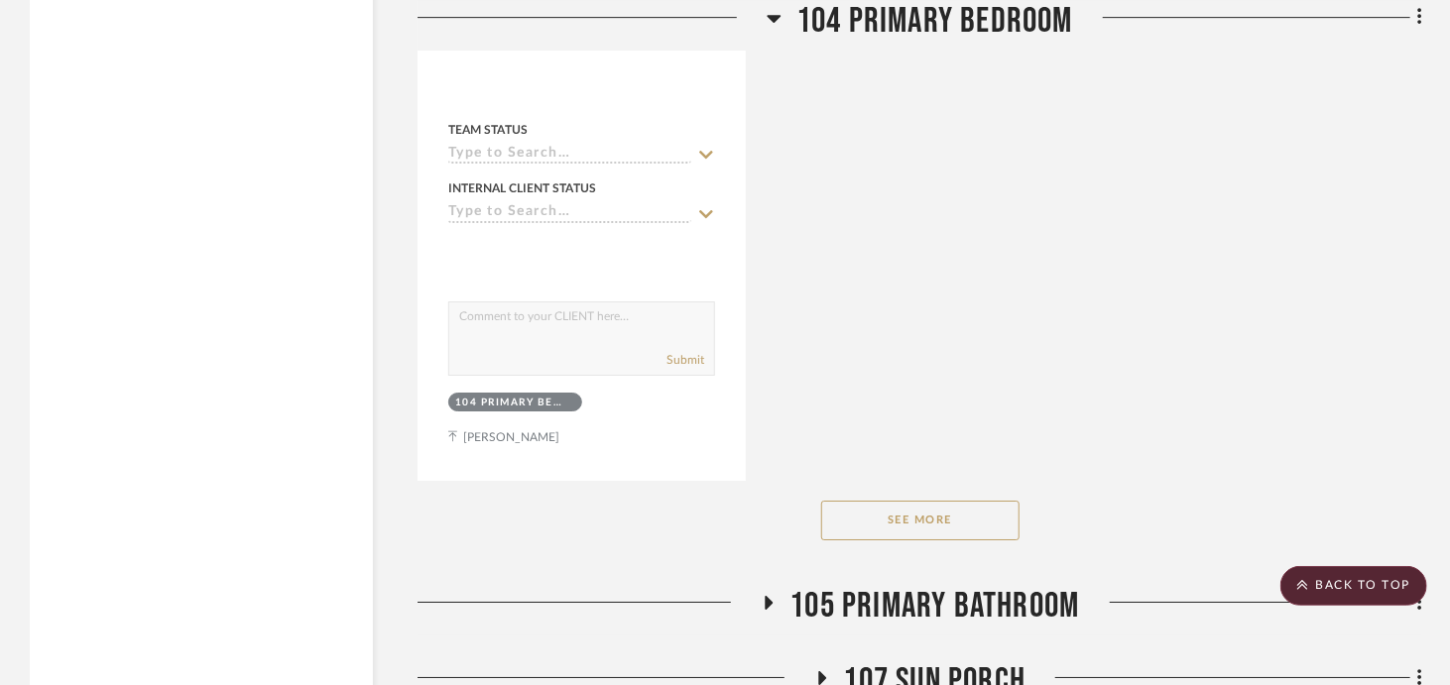
click at [935, 517] on button "See More" at bounding box center [920, 521] width 198 height 40
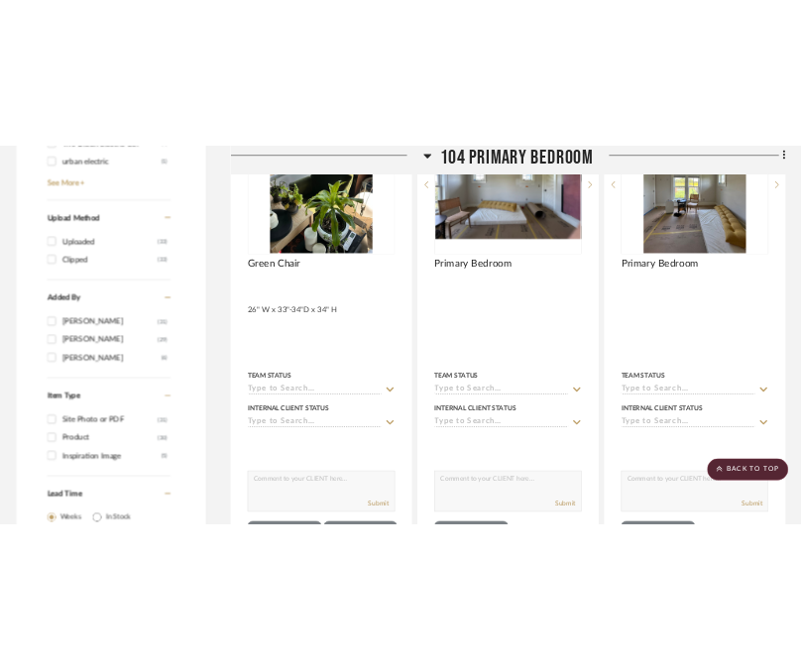
scroll to position [1952, 0]
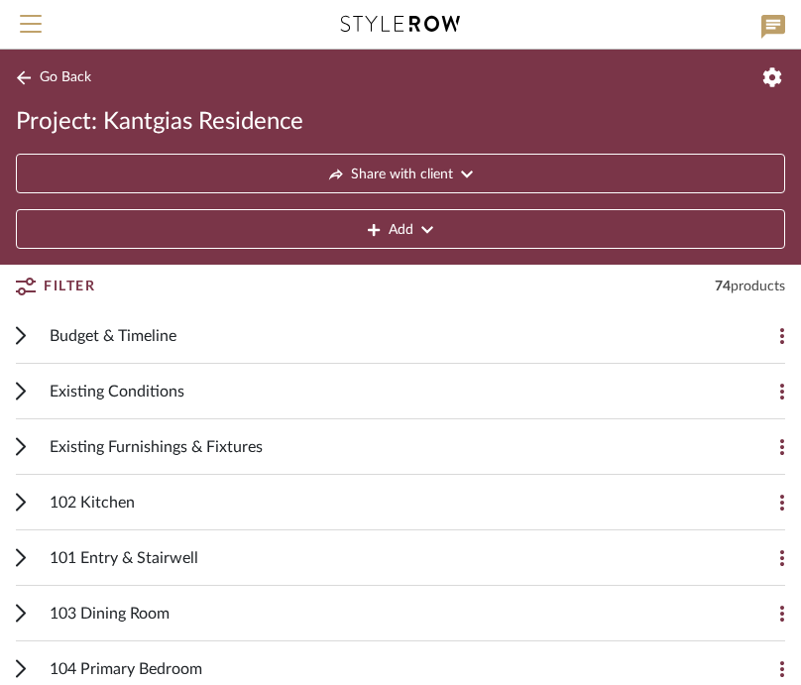
click at [496, 34] on div at bounding box center [400, 24] width 678 height 49
